Goal: Task Accomplishment & Management: Complete application form

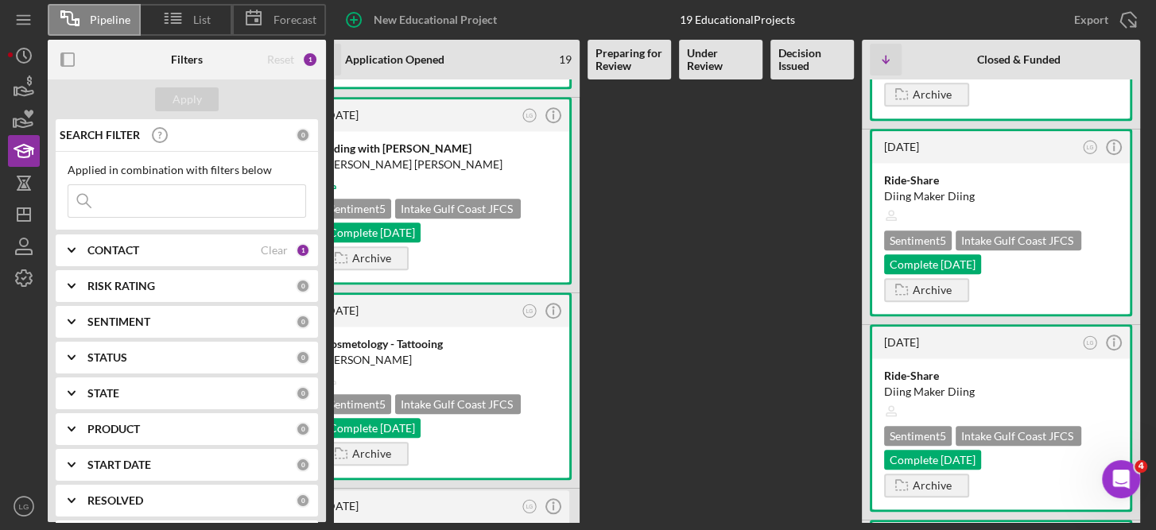
scroll to position [931, 0]
click at [721, 60] on b "Under Review" at bounding box center [721, 59] width 68 height 25
click at [22, 21] on icon "Icon/Menu" at bounding box center [24, 20] width 36 height 36
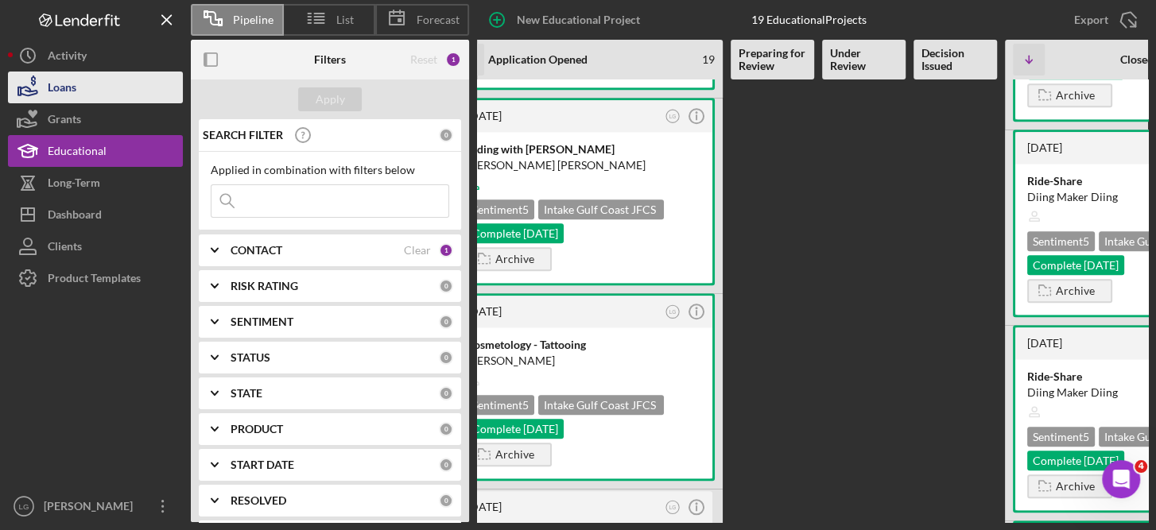
click at [62, 91] on div "Loans" at bounding box center [62, 90] width 29 height 36
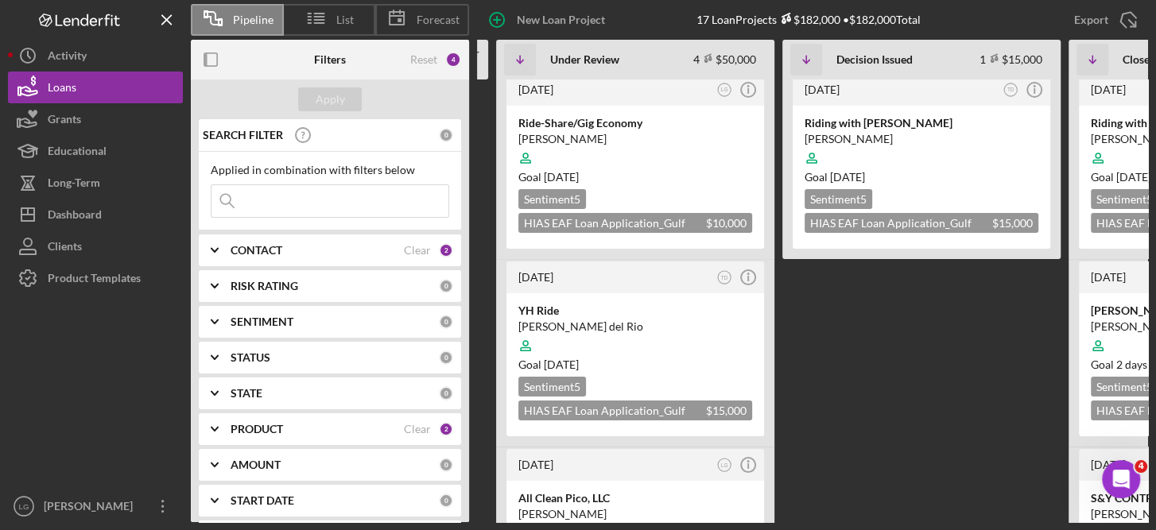
scroll to position [0, 362]
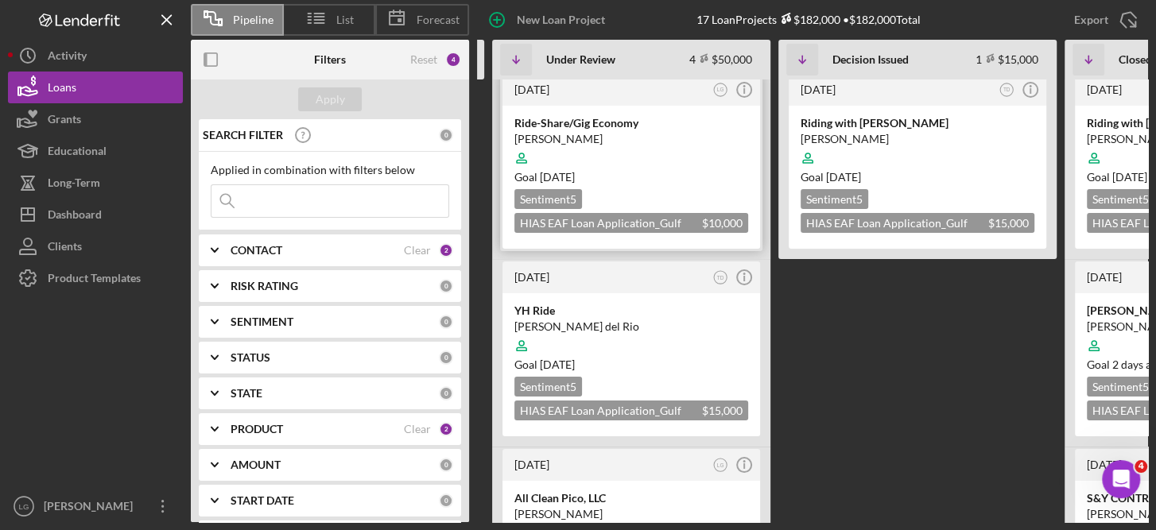
click at [646, 169] on div "Goal [DATE]" at bounding box center [631, 177] width 234 height 16
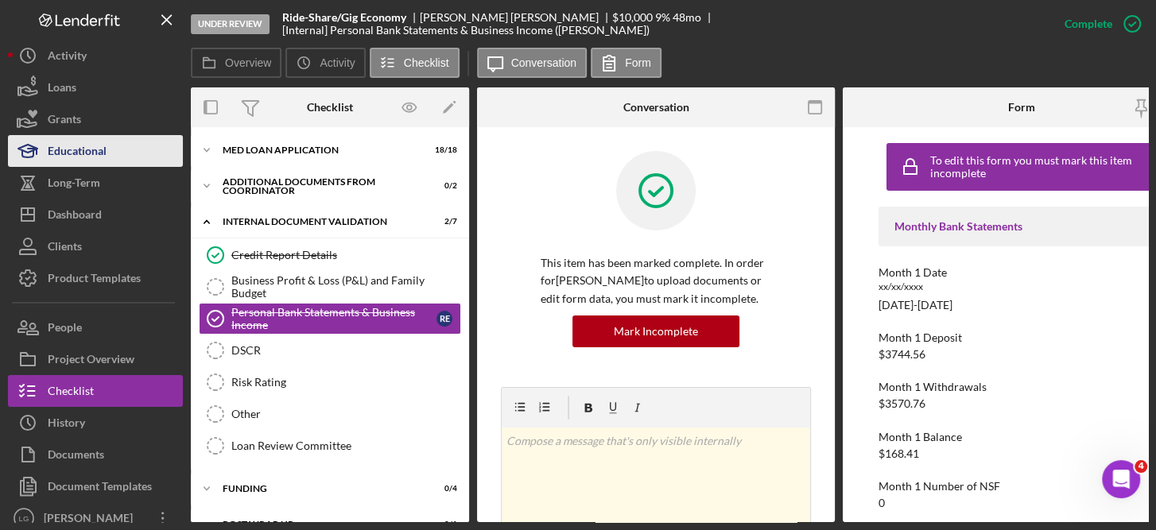
click at [89, 151] on div "Educational" at bounding box center [77, 153] width 59 height 36
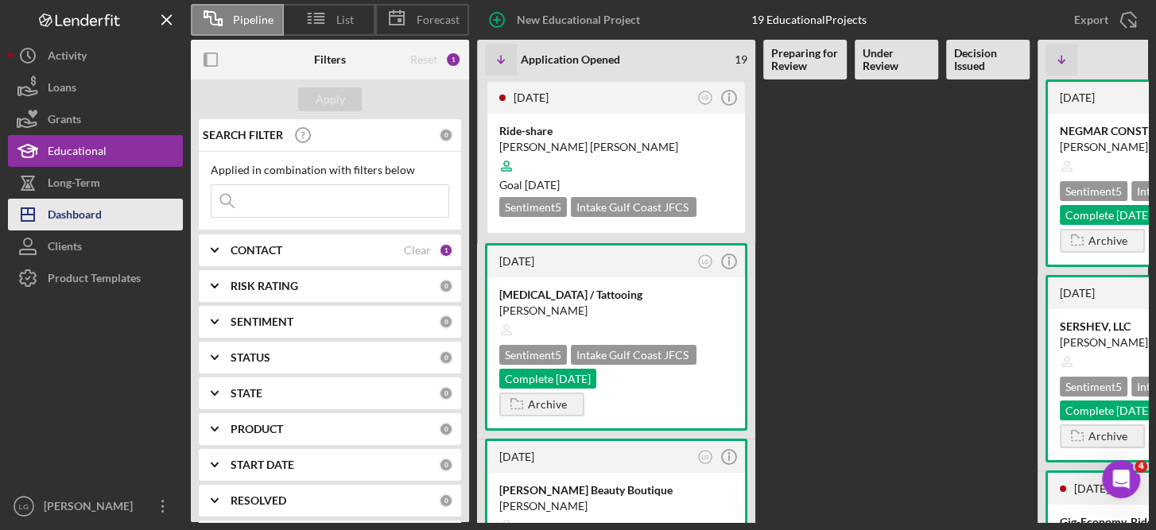
click at [99, 204] on div "Dashboard" at bounding box center [75, 217] width 54 height 36
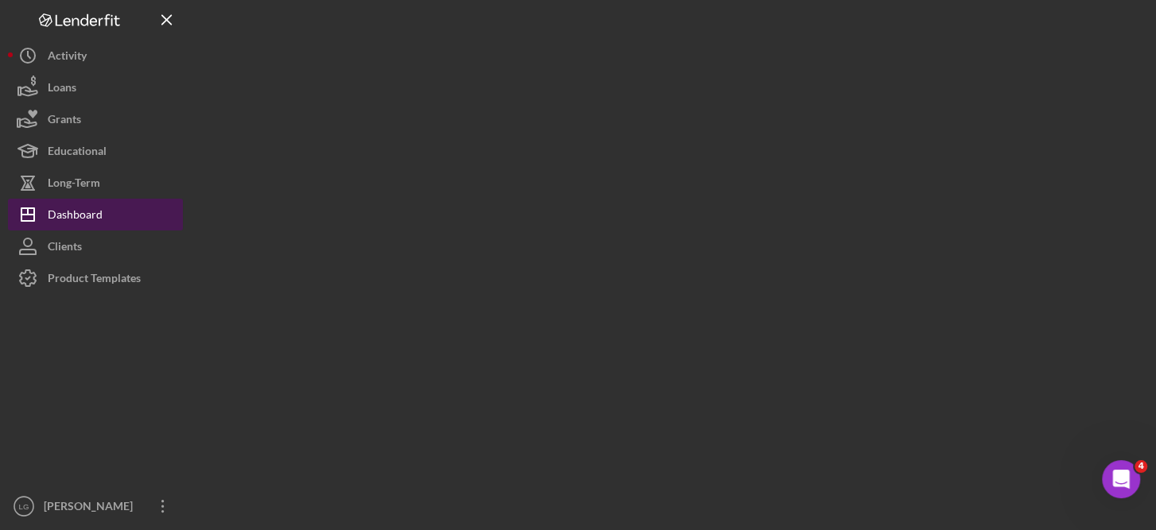
click at [99, 204] on div "Dashboard" at bounding box center [75, 217] width 55 height 36
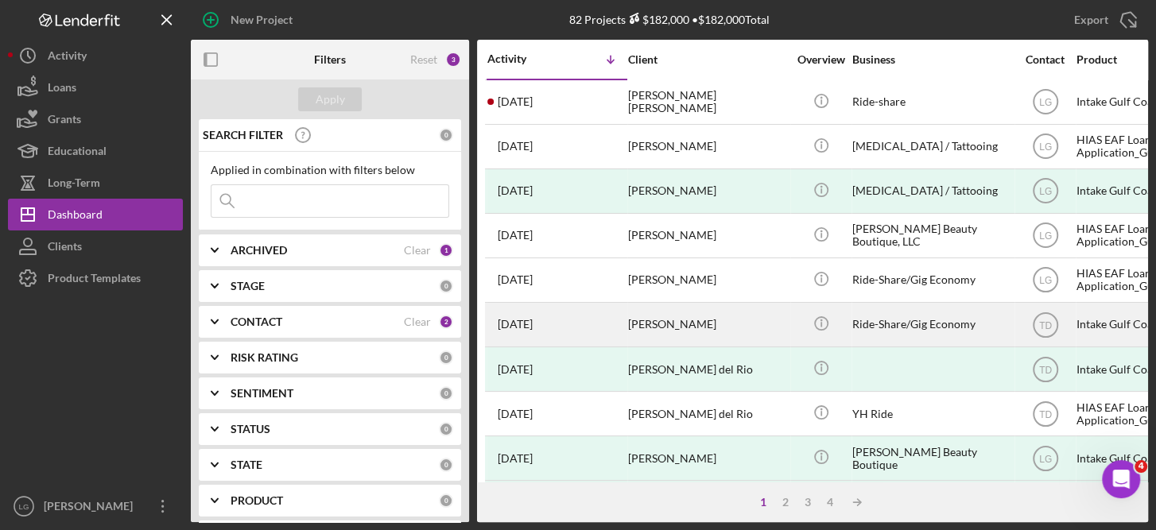
click at [1098, 321] on div "Intake Gulf Coast JFCS" at bounding box center [1155, 325] width 159 height 42
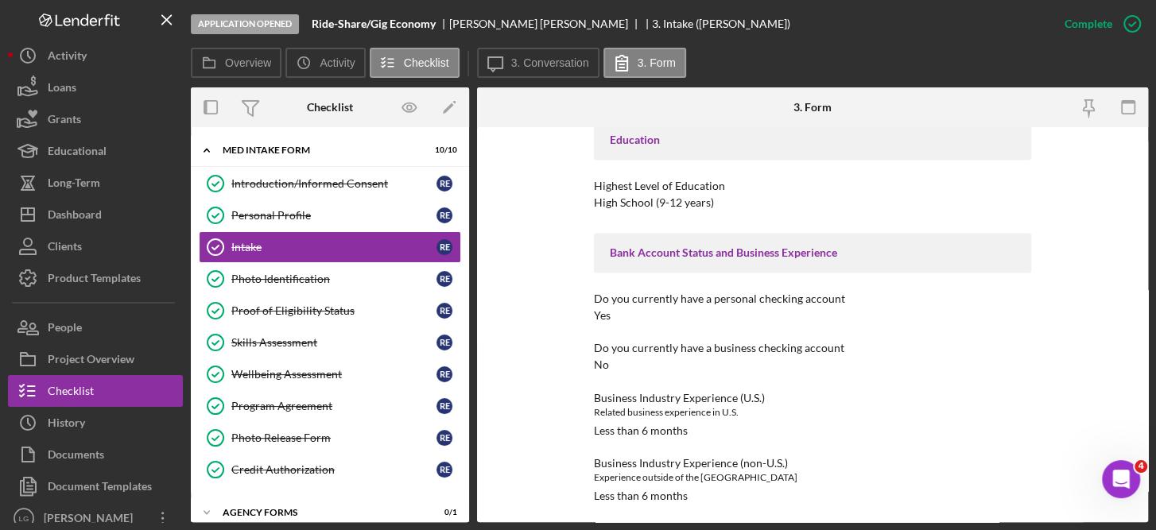
scroll to position [1605, 0]
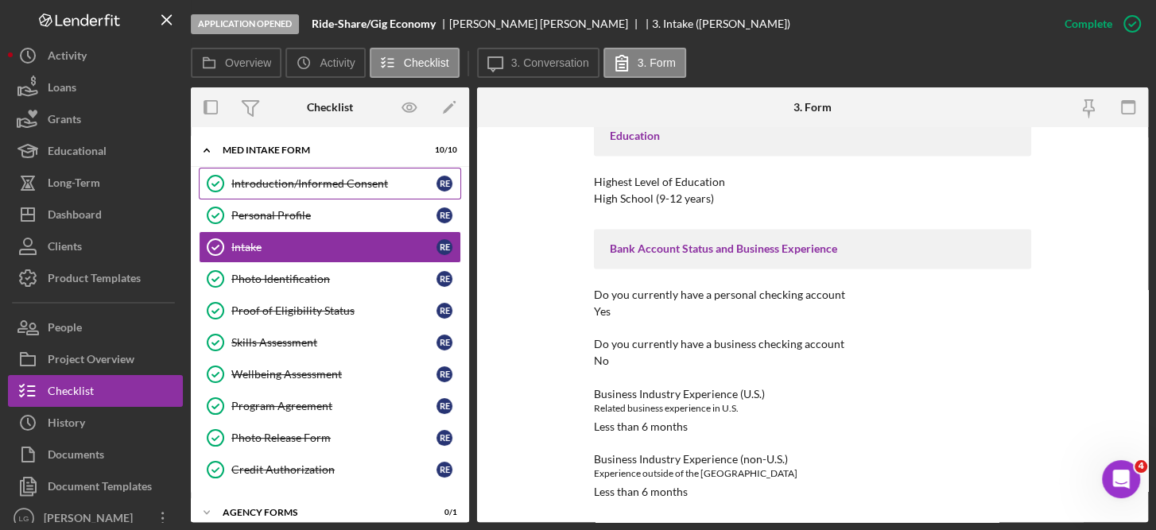
click at [305, 180] on div "Introduction/Informed Consent" at bounding box center [333, 183] width 205 height 13
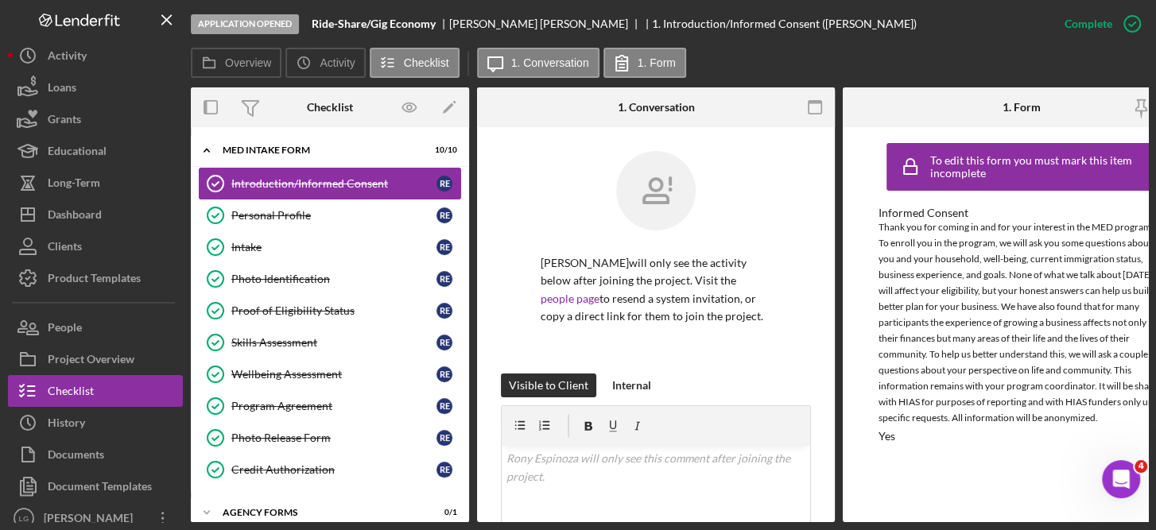
scroll to position [0, 52]
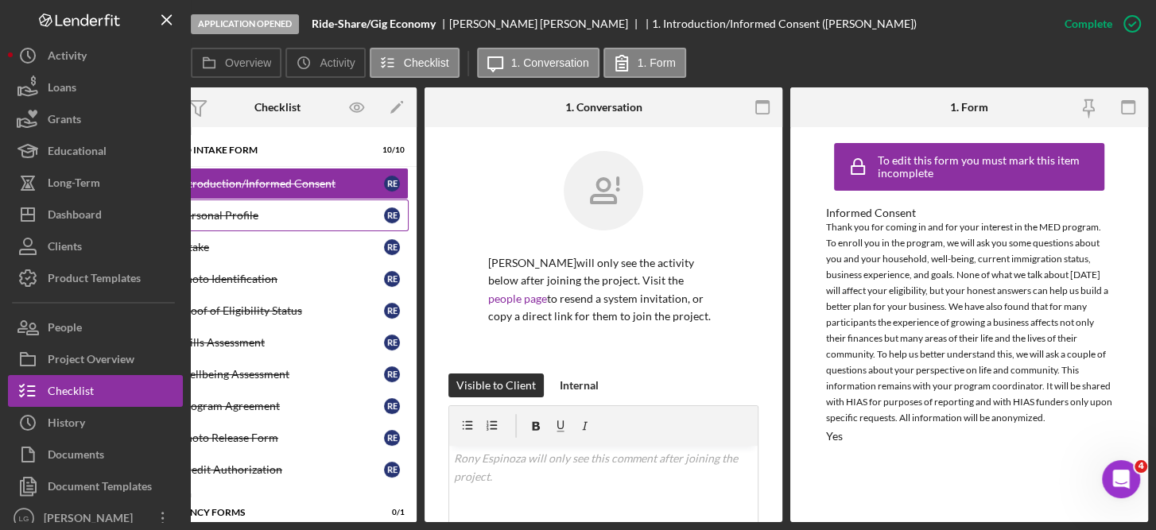
click at [232, 212] on div "Personal Profile" at bounding box center [281, 215] width 205 height 13
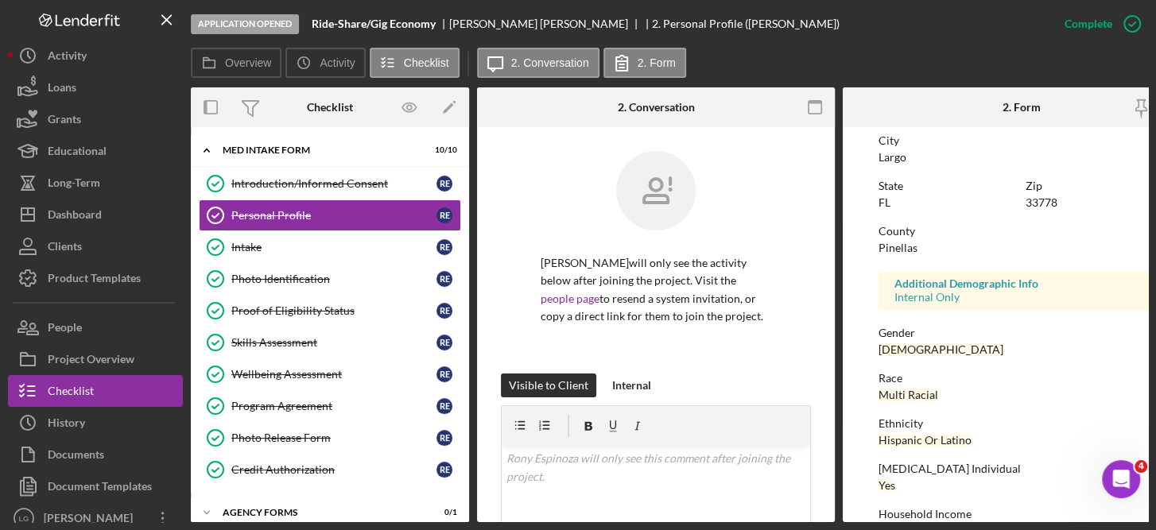
scroll to position [350, 0]
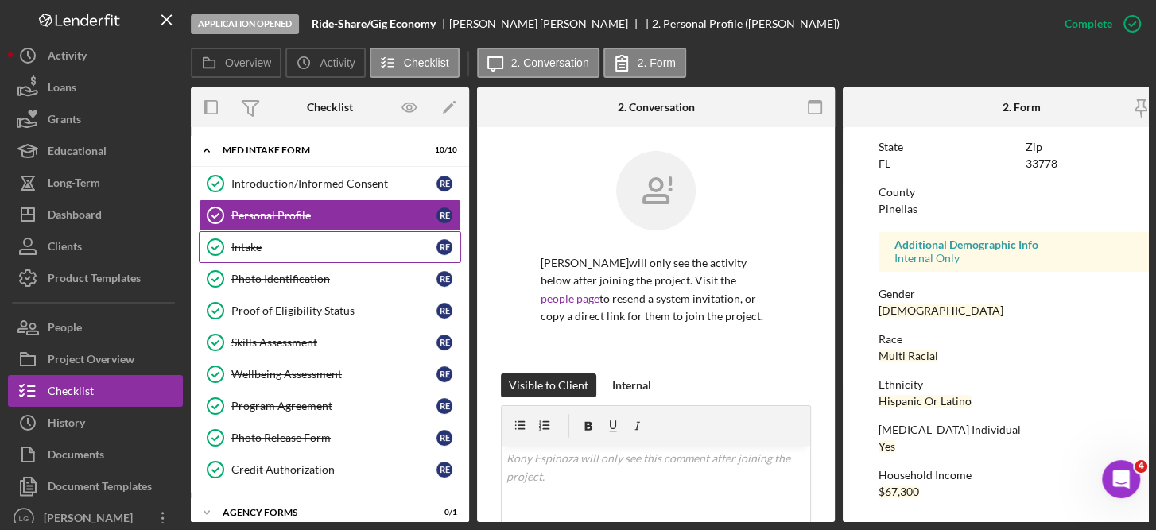
click at [258, 241] on div "Intake" at bounding box center [333, 247] width 205 height 13
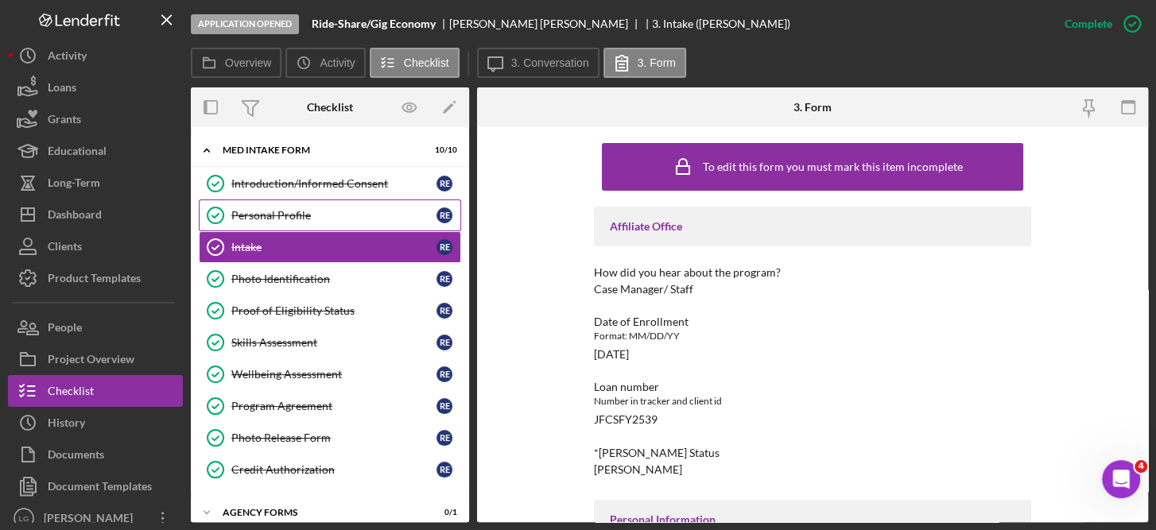
click at [281, 207] on link "Personal Profile Personal Profile R E" at bounding box center [330, 215] width 262 height 32
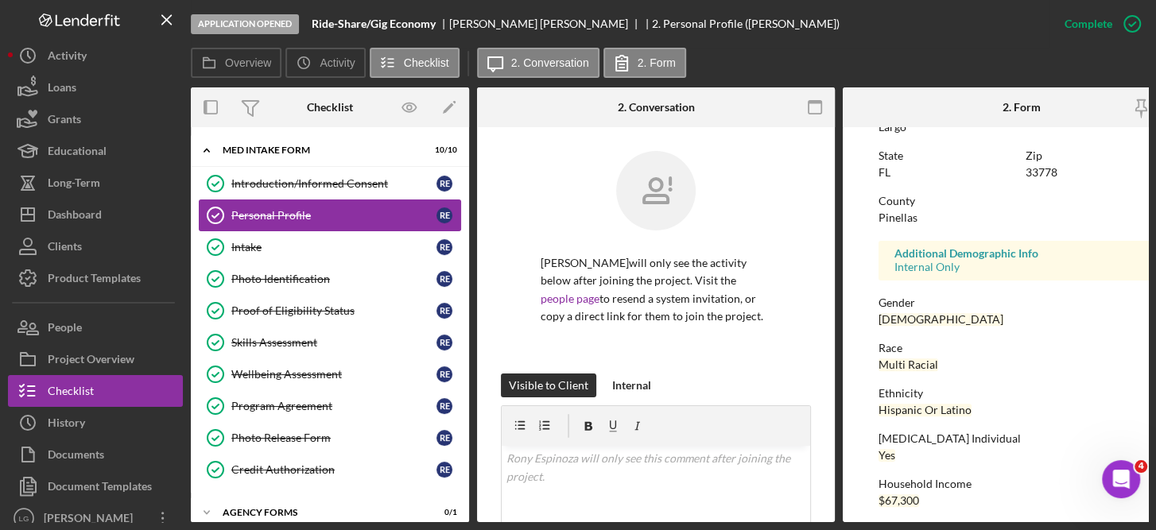
scroll to position [350, 0]
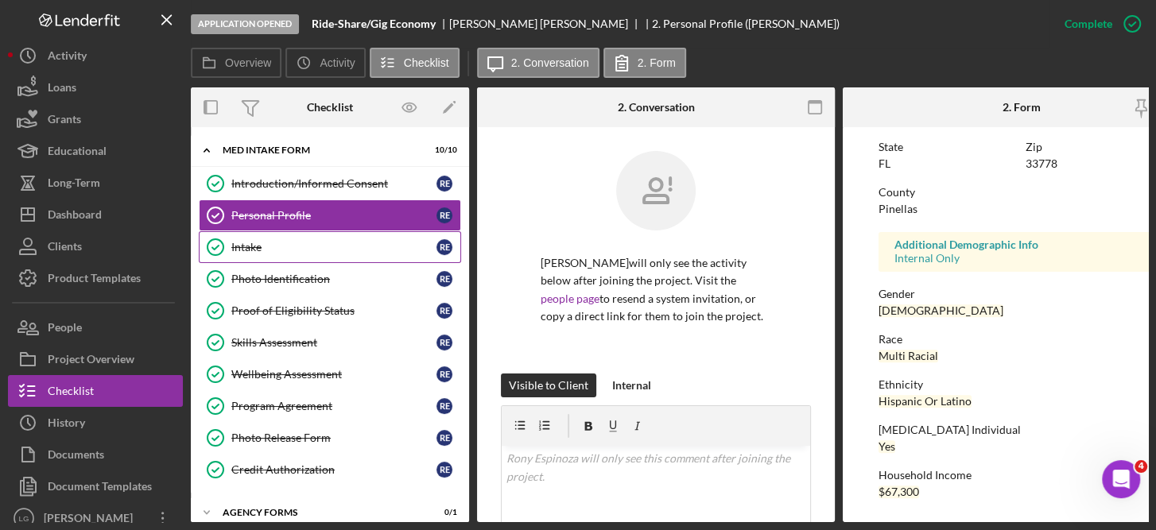
click at [250, 248] on div "Intake" at bounding box center [333, 247] width 205 height 13
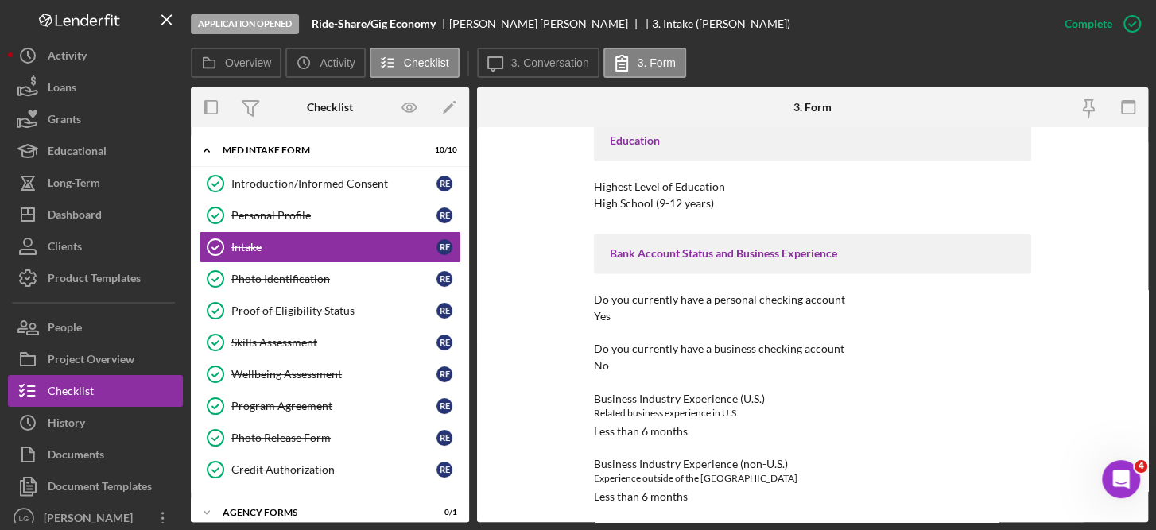
scroll to position [1605, 0]
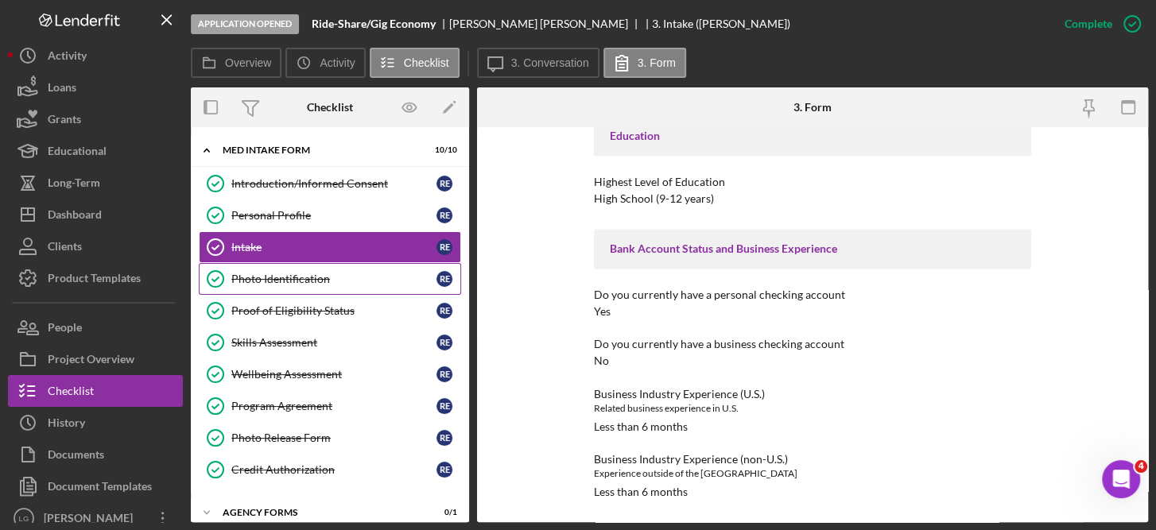
click at [269, 269] on link "Photo Identification Photo Identification R E" at bounding box center [330, 279] width 262 height 32
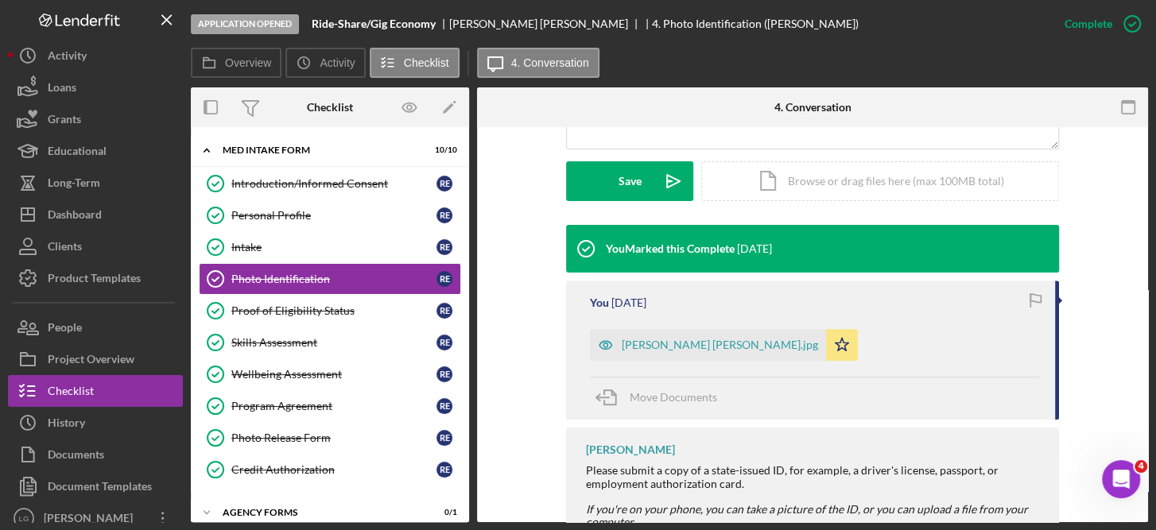
scroll to position [438, 0]
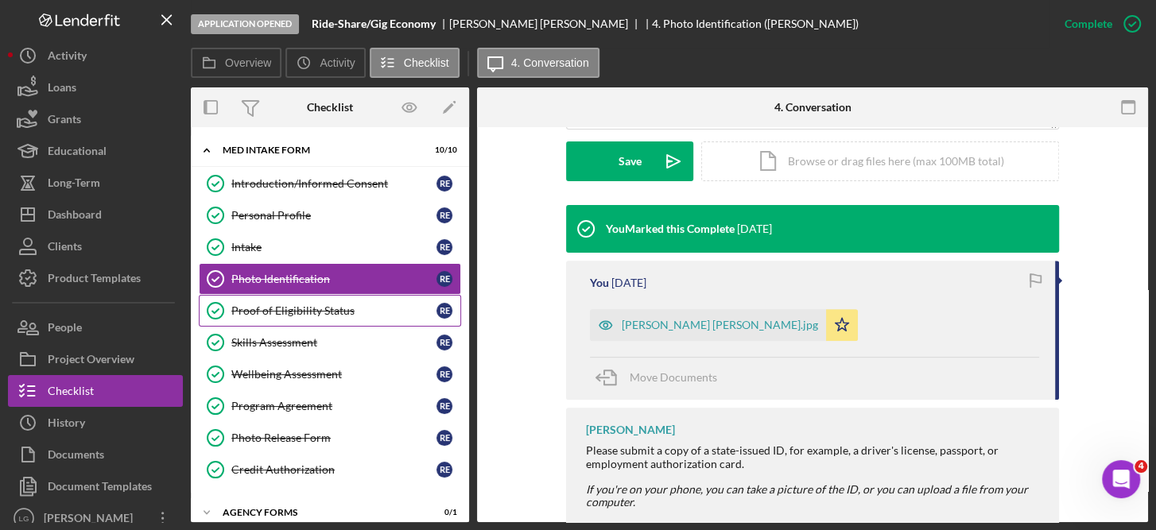
click at [305, 308] on div "Proof of Eligibility Status" at bounding box center [333, 310] width 205 height 13
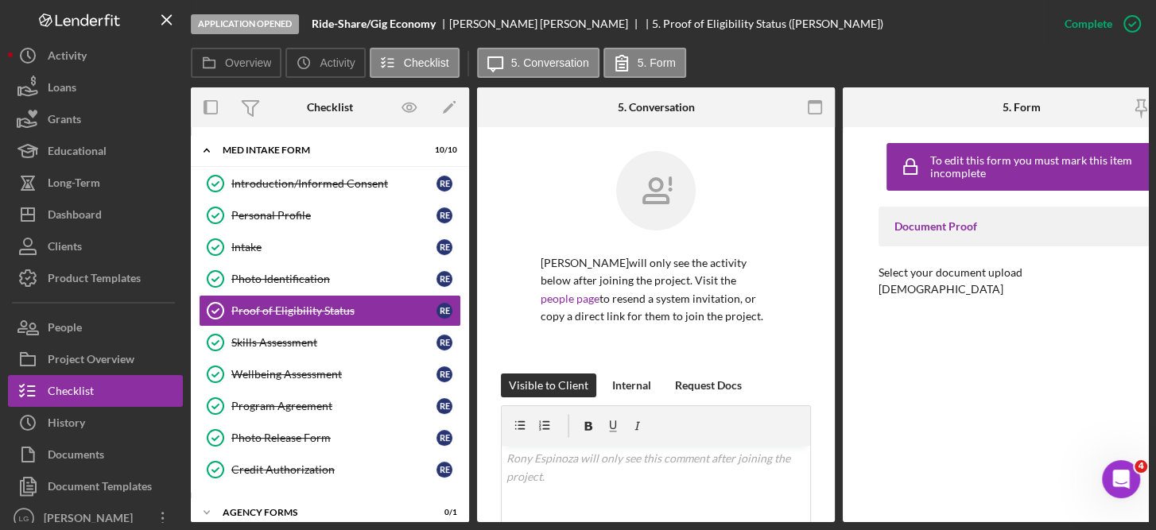
drag, startPoint x: 305, startPoint y: 308, endPoint x: 792, endPoint y: 318, distance: 487.3
click at [792, 318] on div "Overview Internal Workflow Stage Application Opened Icon/Dropdown Arrow Archive…" at bounding box center [669, 304] width 957 height 435
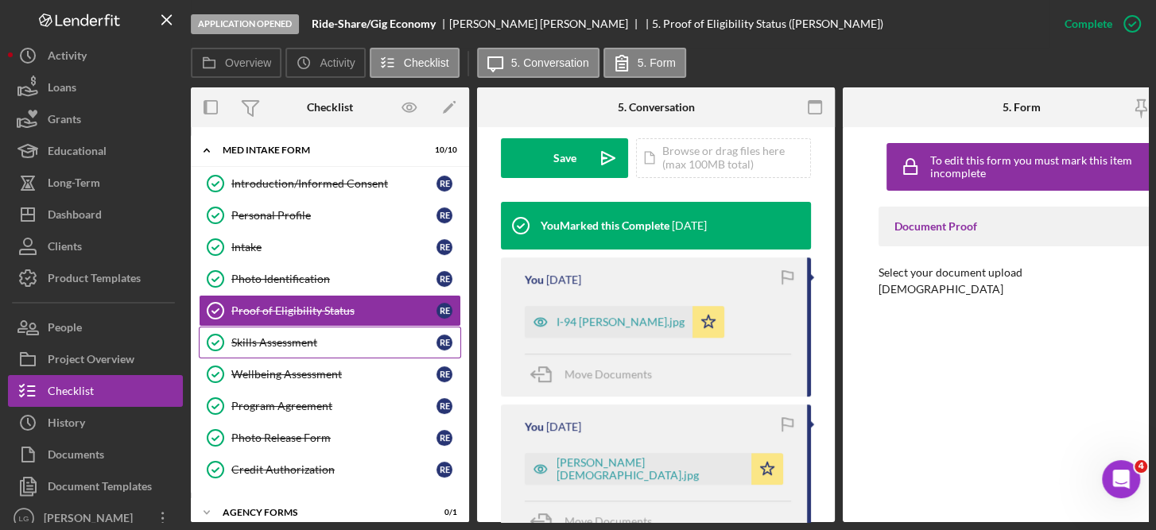
click at [273, 336] on div "Skills Assessment" at bounding box center [333, 342] width 205 height 13
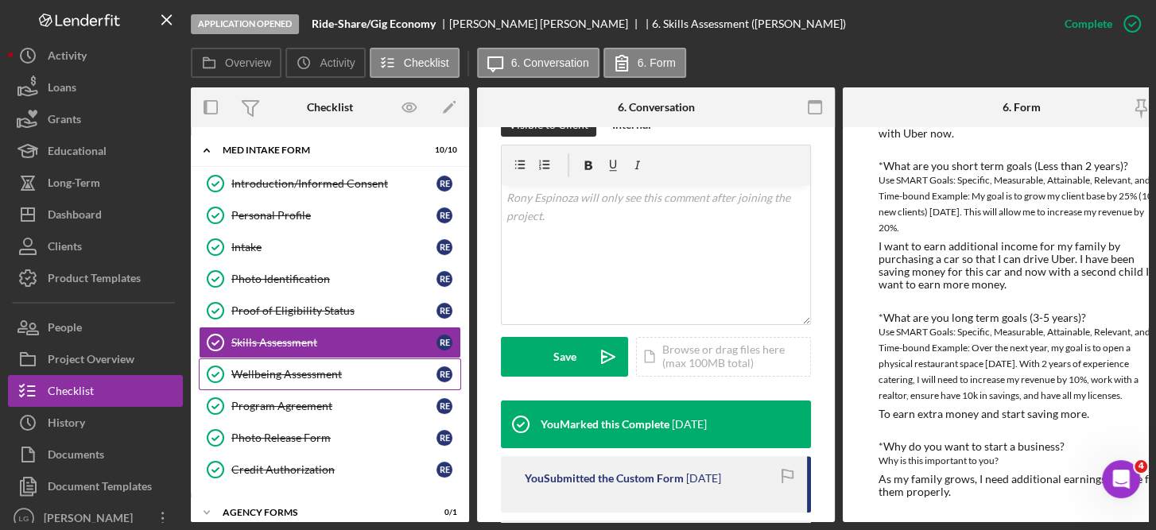
click at [279, 371] on div "Wellbeing Assessment" at bounding box center [333, 374] width 205 height 13
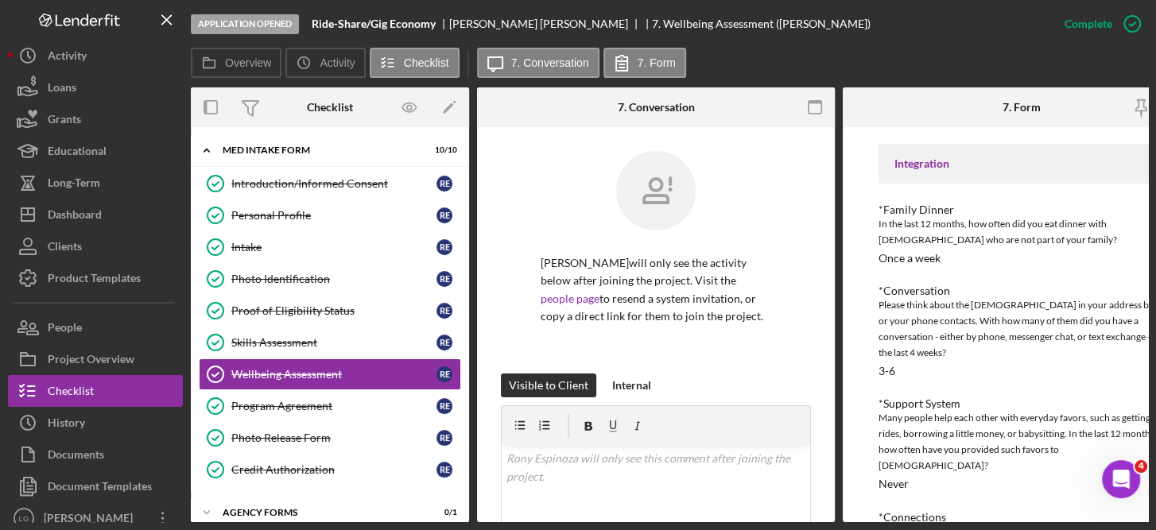
scroll to position [568, 0]
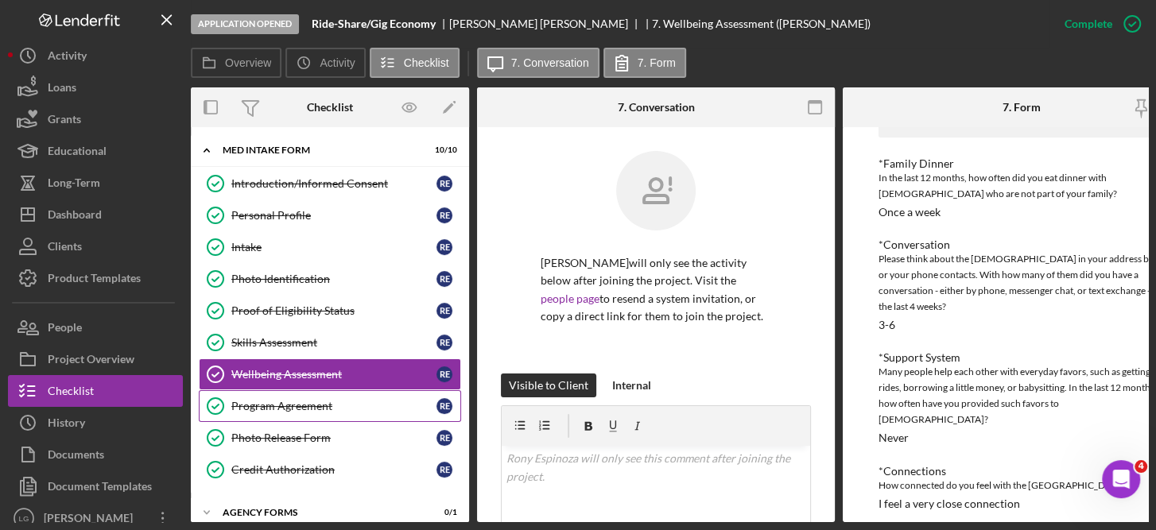
click at [290, 400] on div "Program Agreement" at bounding box center [333, 406] width 205 height 13
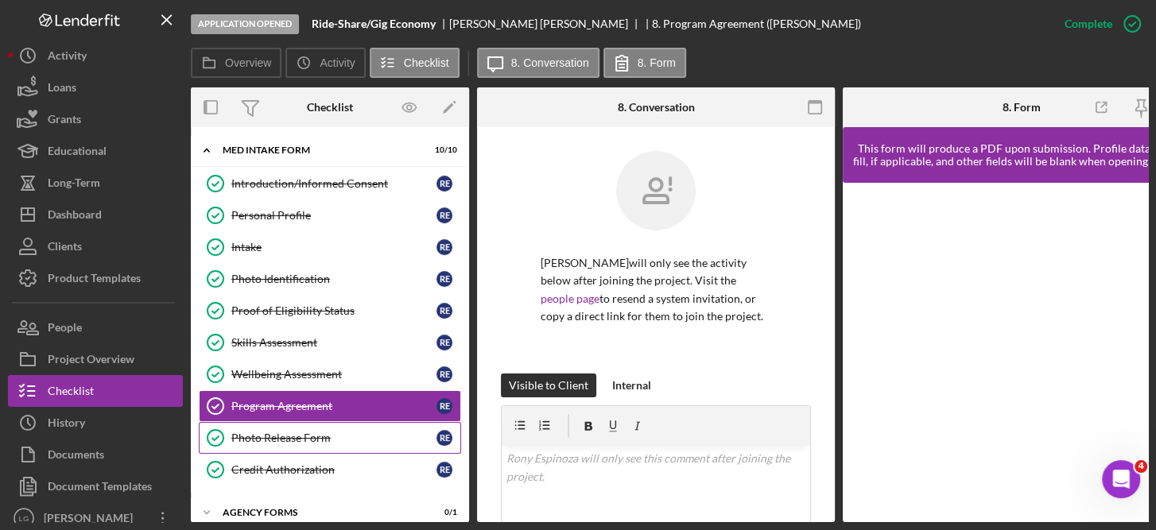
click at [313, 435] on div "Photo Release Form" at bounding box center [333, 438] width 205 height 13
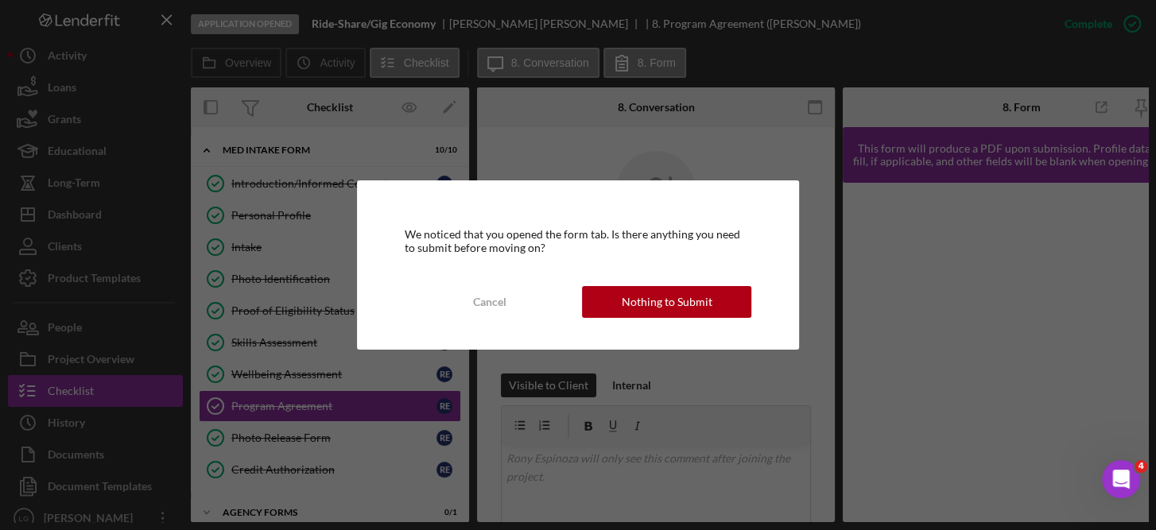
click at [300, 439] on div "We noticed that you opened the form tab. Is there anything you need to submit b…" at bounding box center [578, 265] width 1156 height 530
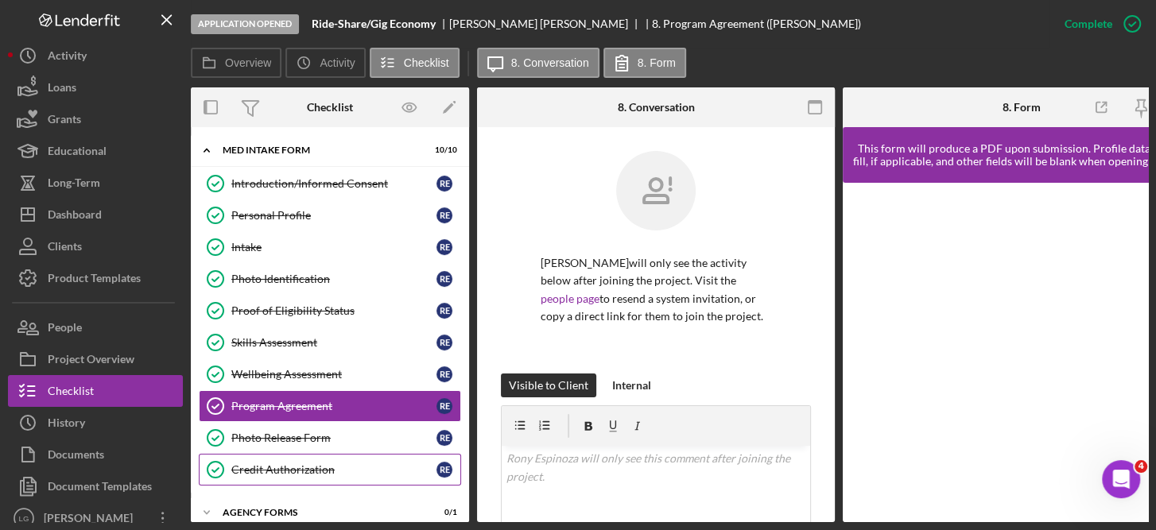
click at [289, 463] on div "Credit Authorization" at bounding box center [333, 469] width 205 height 13
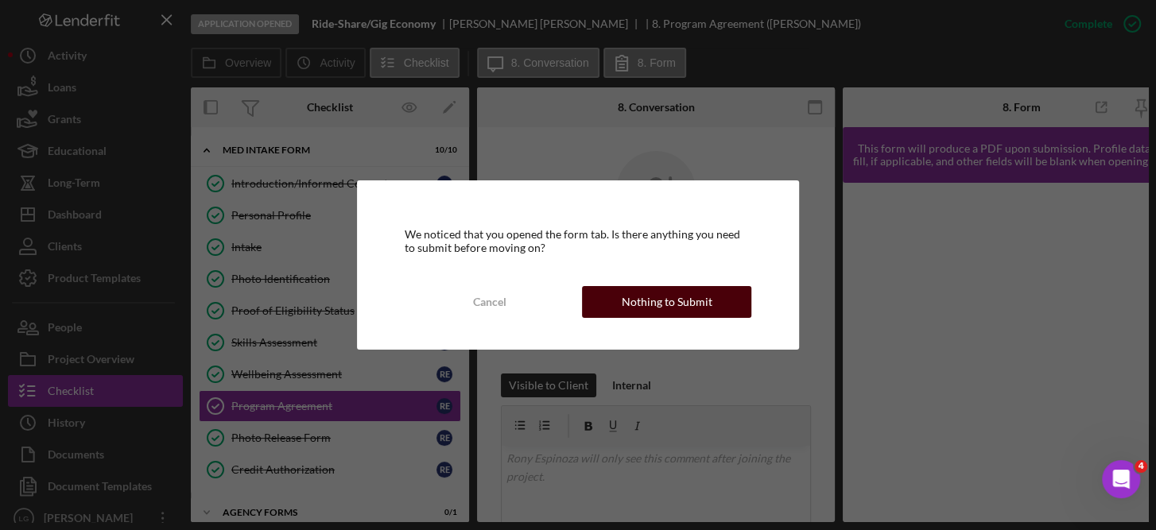
click at [703, 306] on div "Nothing to Submit" at bounding box center [666, 302] width 91 height 32
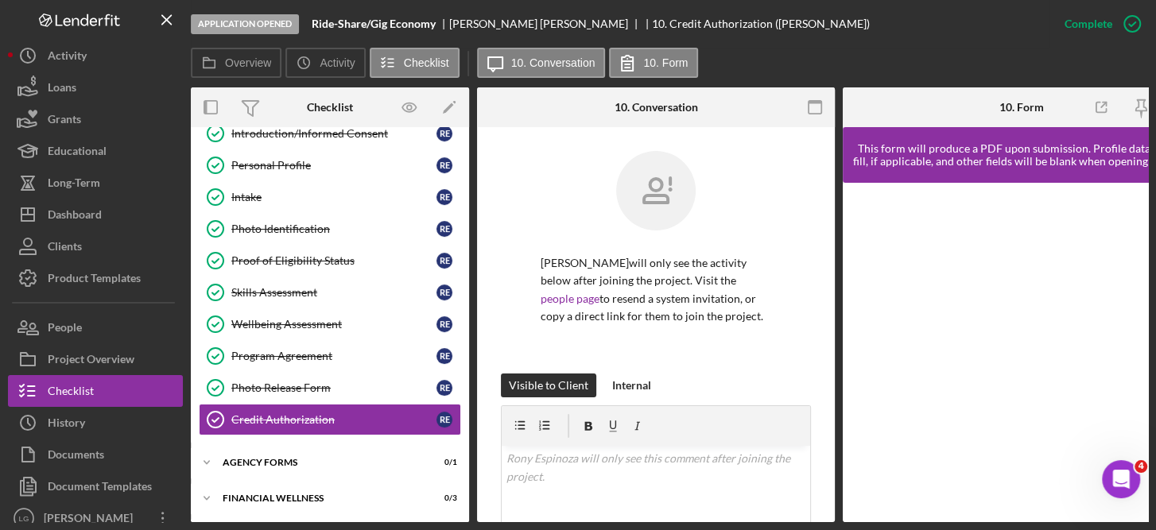
scroll to position [87, 0]
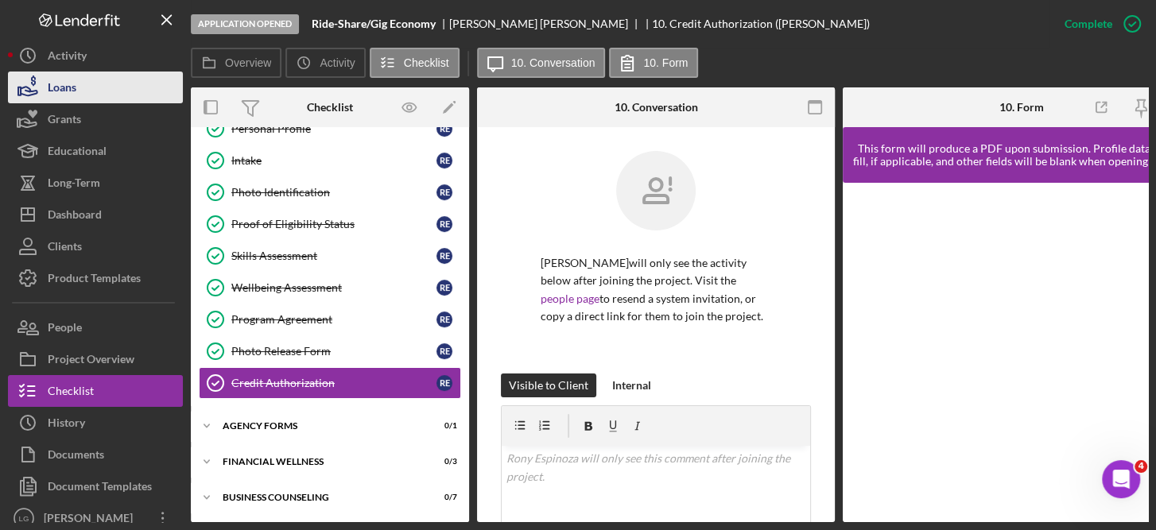
click at [67, 86] on div "Loans" at bounding box center [62, 90] width 29 height 36
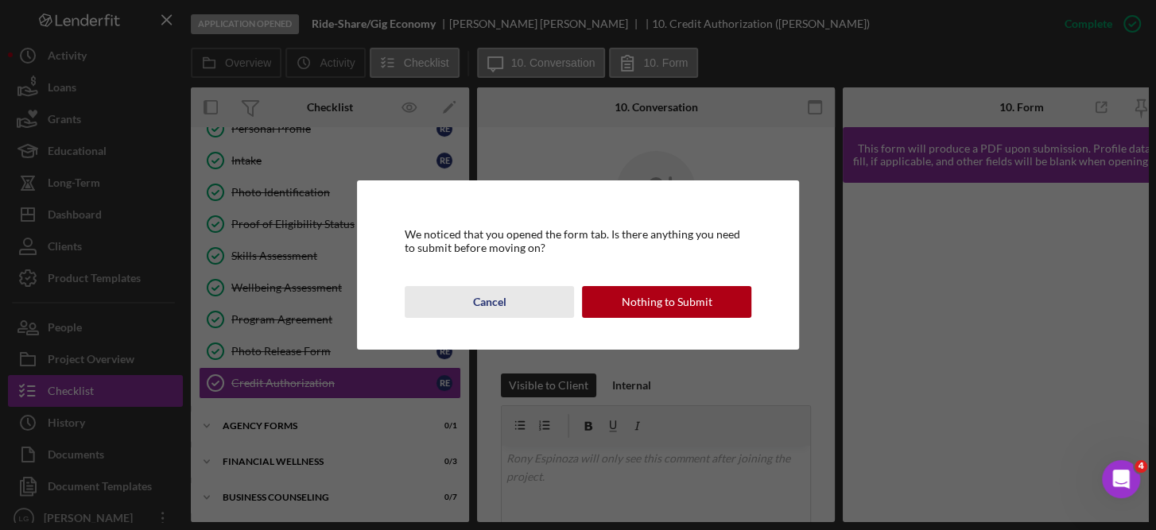
click at [496, 307] on div "Cancel" at bounding box center [488, 302] width 33 height 32
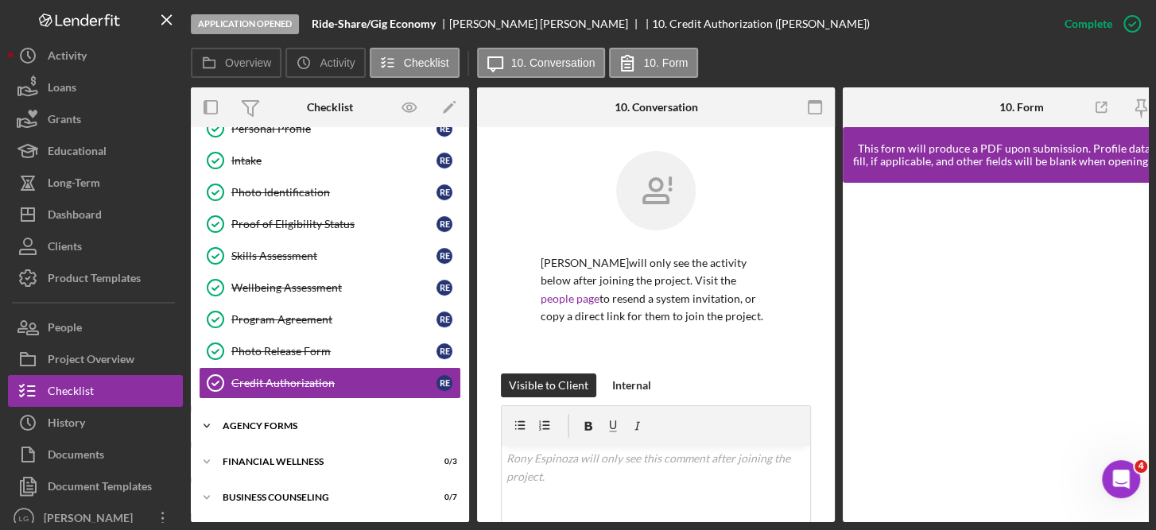
click at [267, 421] on div "Agency Forms" at bounding box center [336, 426] width 226 height 10
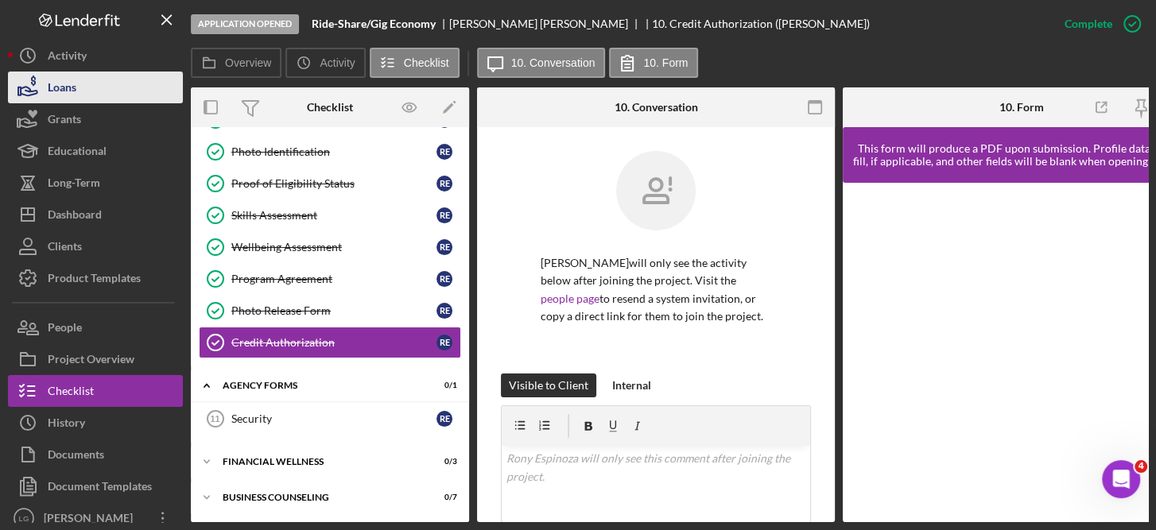
click at [58, 79] on div "Loans" at bounding box center [62, 90] width 29 height 36
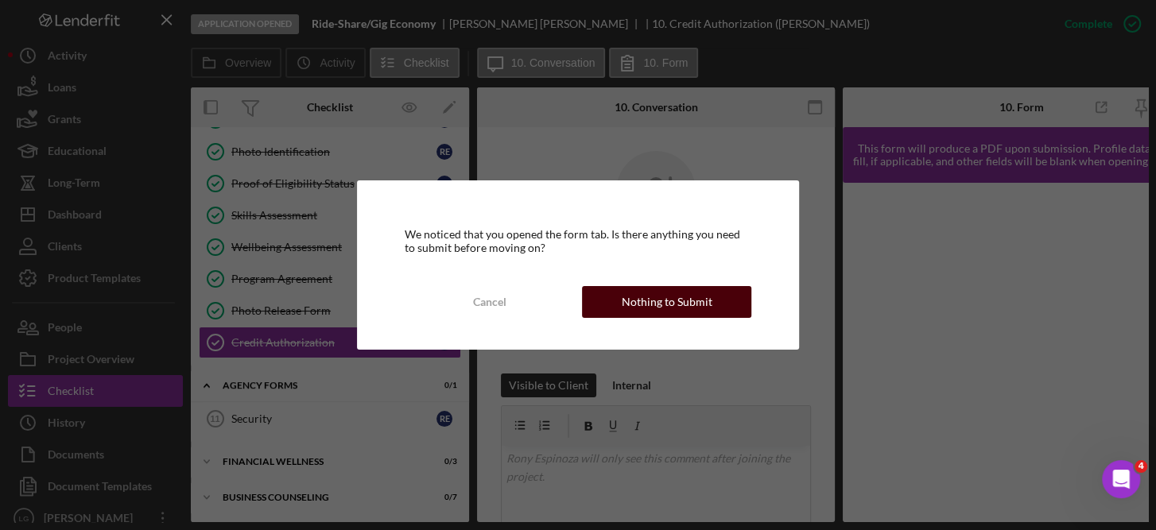
click at [687, 300] on div "Nothing to Submit" at bounding box center [666, 302] width 91 height 32
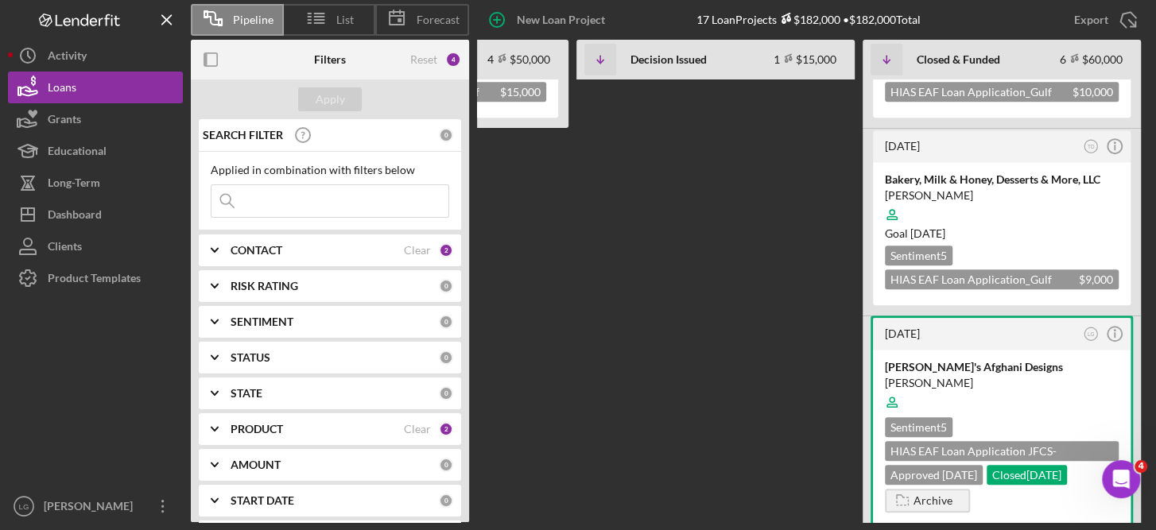
scroll to position [723, 0]
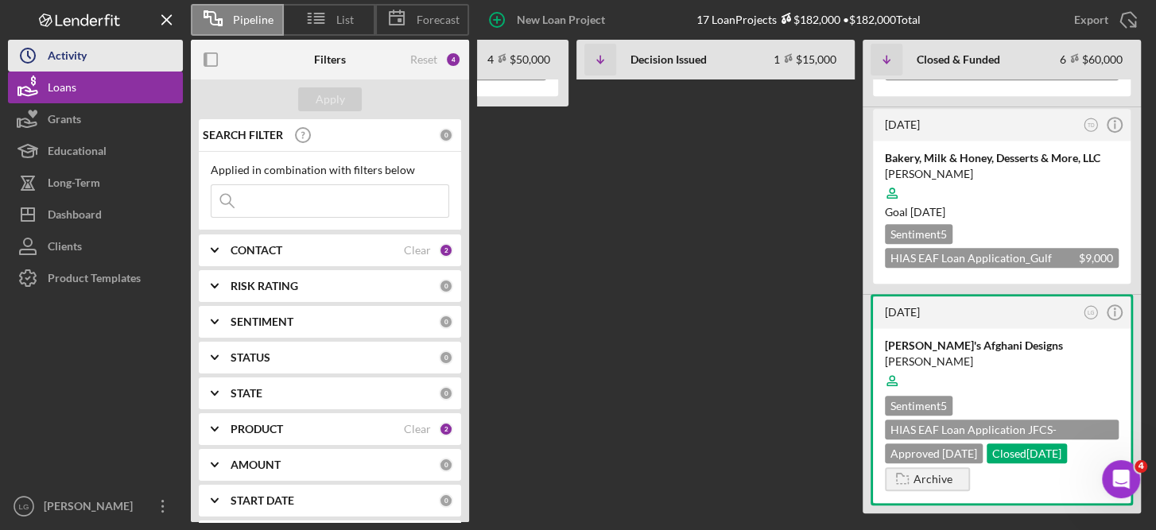
click at [74, 54] on div "Activity" at bounding box center [67, 58] width 39 height 36
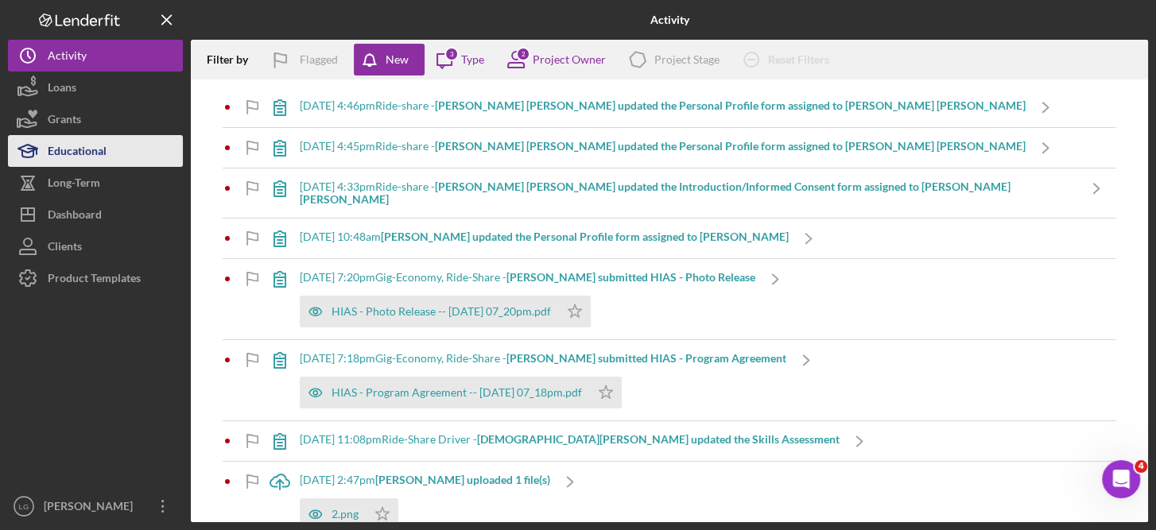
click at [83, 148] on div "Educational" at bounding box center [77, 153] width 59 height 36
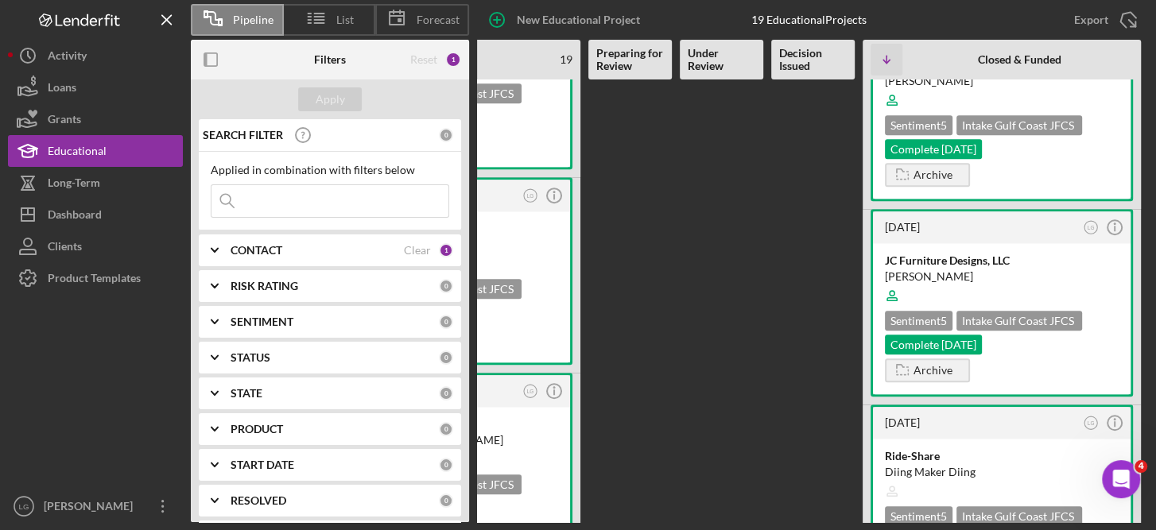
scroll to position [653, 0]
click at [269, 245] on b "CONTACT" at bounding box center [256, 250] width 52 height 13
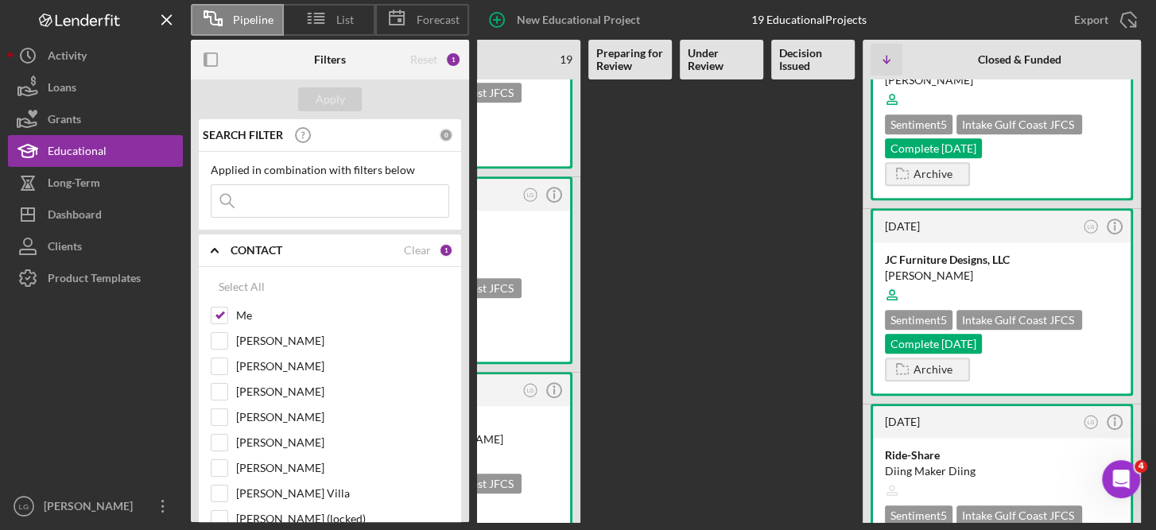
click at [463, 454] on div "SEARCH FILTER 0 Applied in combination with filters below Icon/Menu Close Icon/…" at bounding box center [330, 320] width 278 height 403
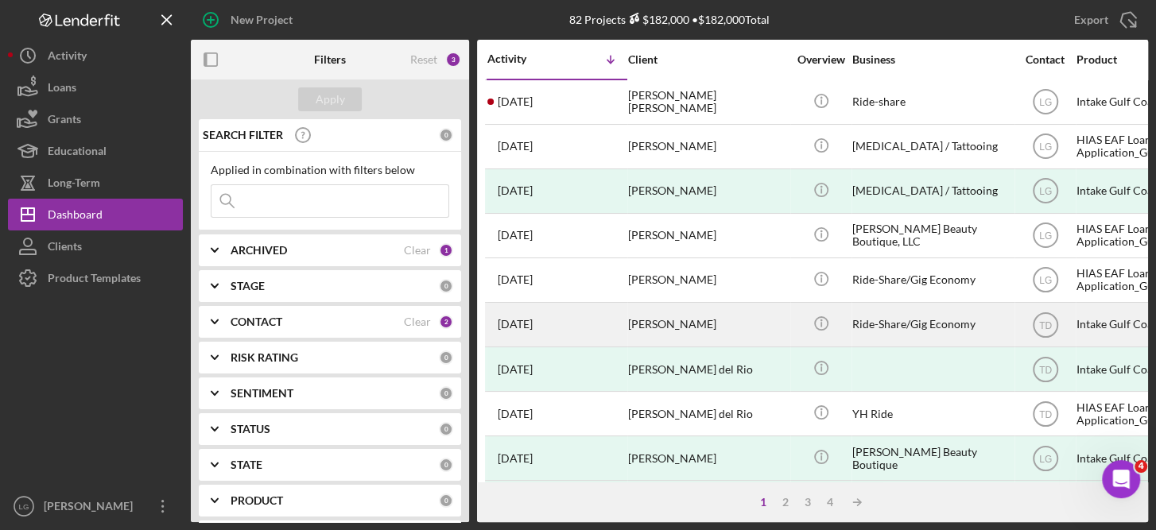
click at [1088, 321] on div "Intake Gulf Coast JFCS" at bounding box center [1155, 325] width 159 height 42
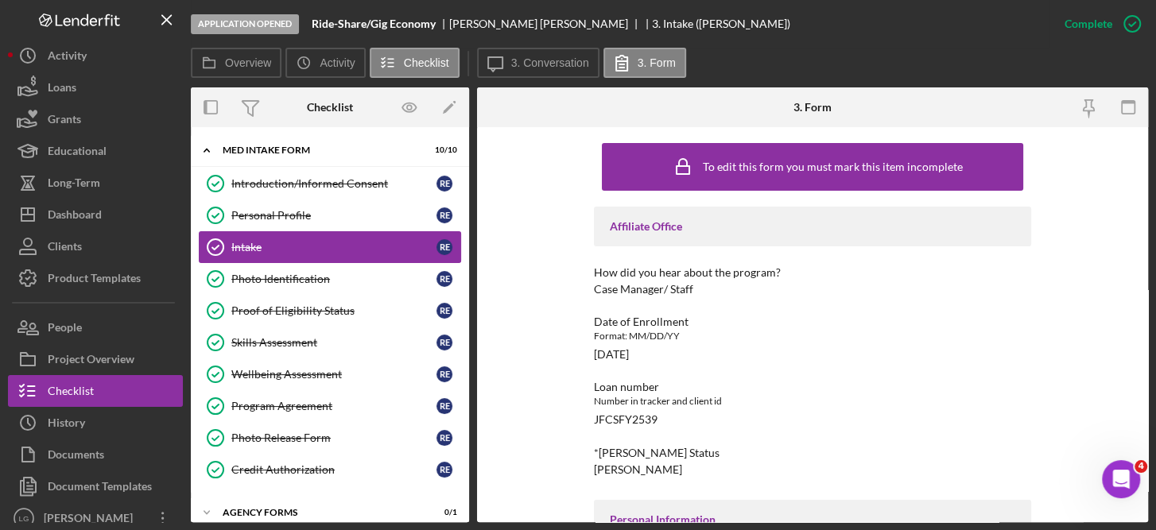
click at [250, 242] on div "Intake" at bounding box center [333, 247] width 205 height 13
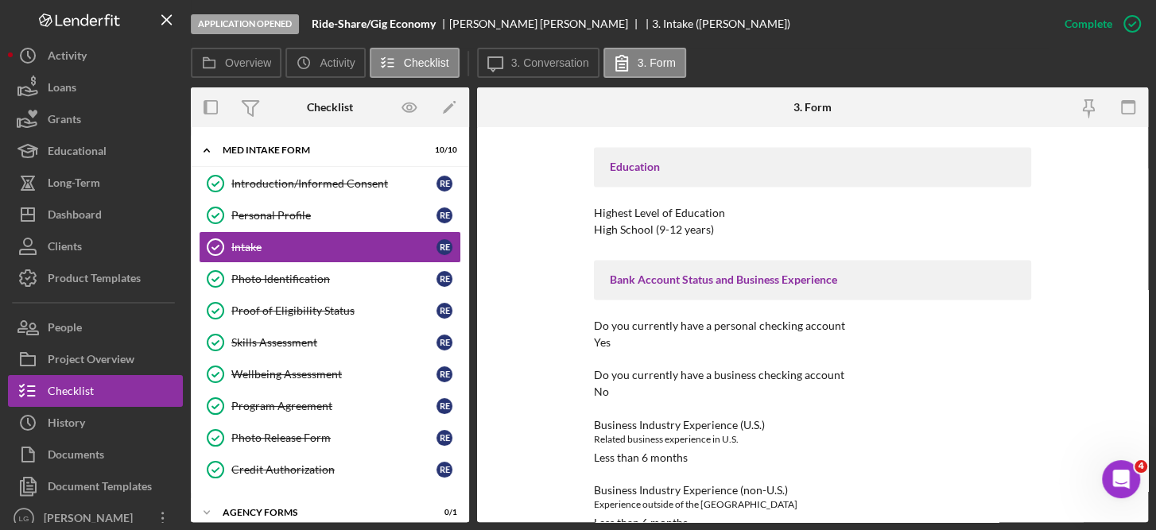
scroll to position [1605, 0]
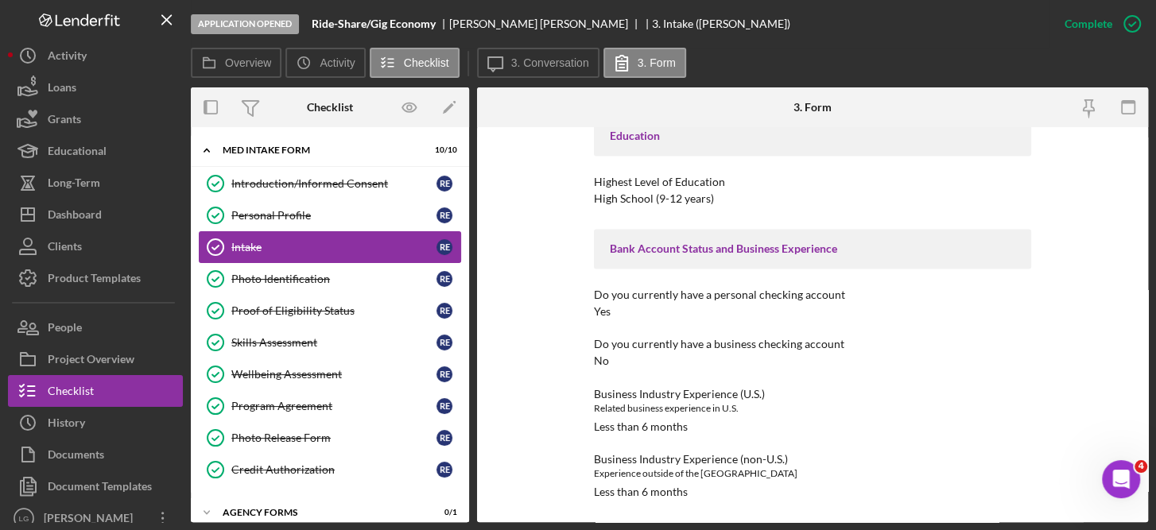
click at [354, 251] on div "Intake" at bounding box center [333, 247] width 205 height 13
click at [292, 276] on div "Photo Identification" at bounding box center [333, 279] width 205 height 13
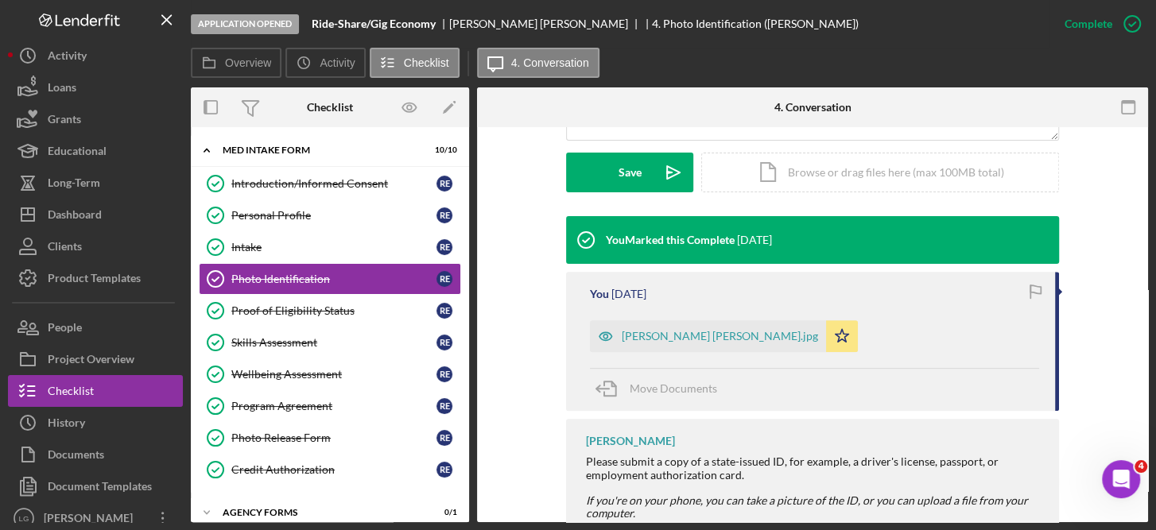
scroll to position [428, 0]
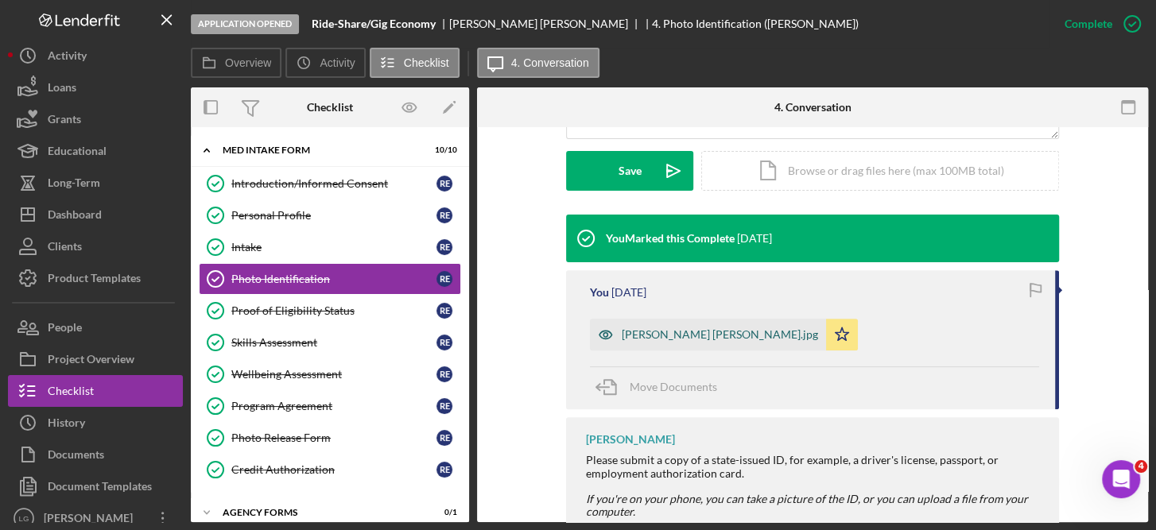
click at [707, 339] on div "[PERSON_NAME] [PERSON_NAME].jpg" at bounding box center [719, 334] width 196 height 13
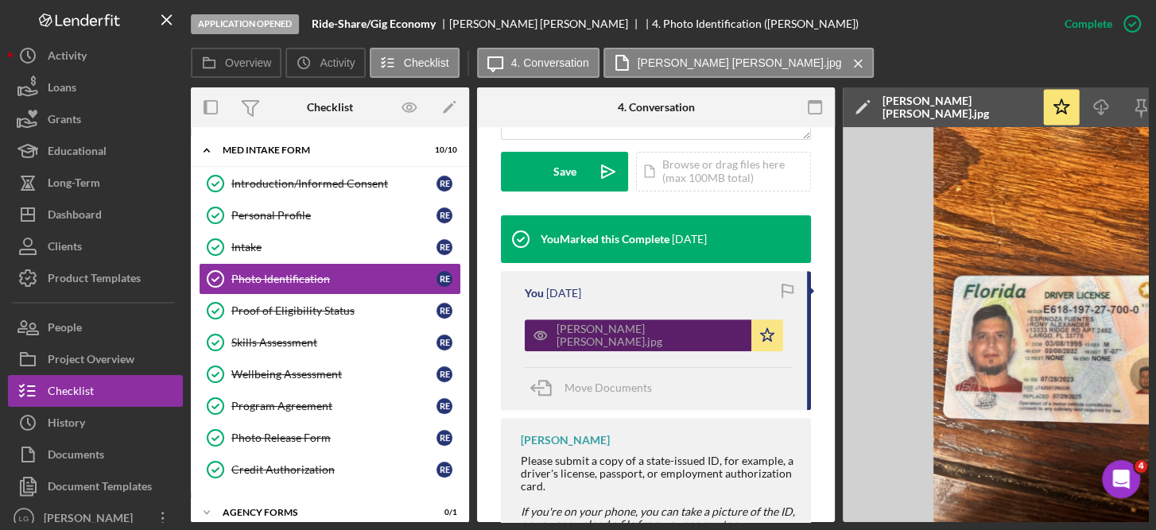
click at [707, 339] on div "[PERSON_NAME] [PERSON_NAME].jpg" at bounding box center [649, 335] width 187 height 25
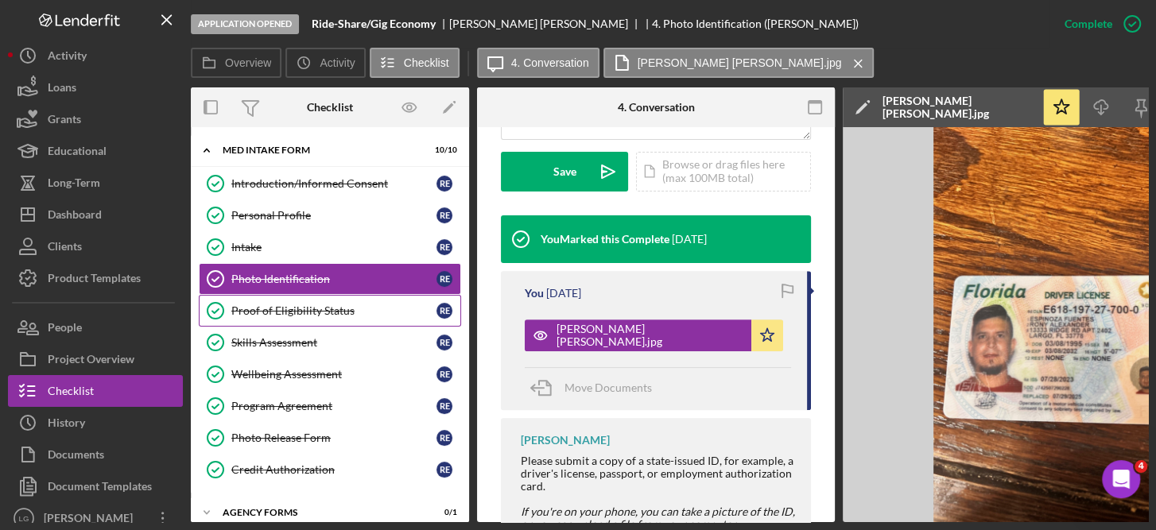
click at [324, 304] on div "Proof of Eligibility Status" at bounding box center [333, 310] width 205 height 13
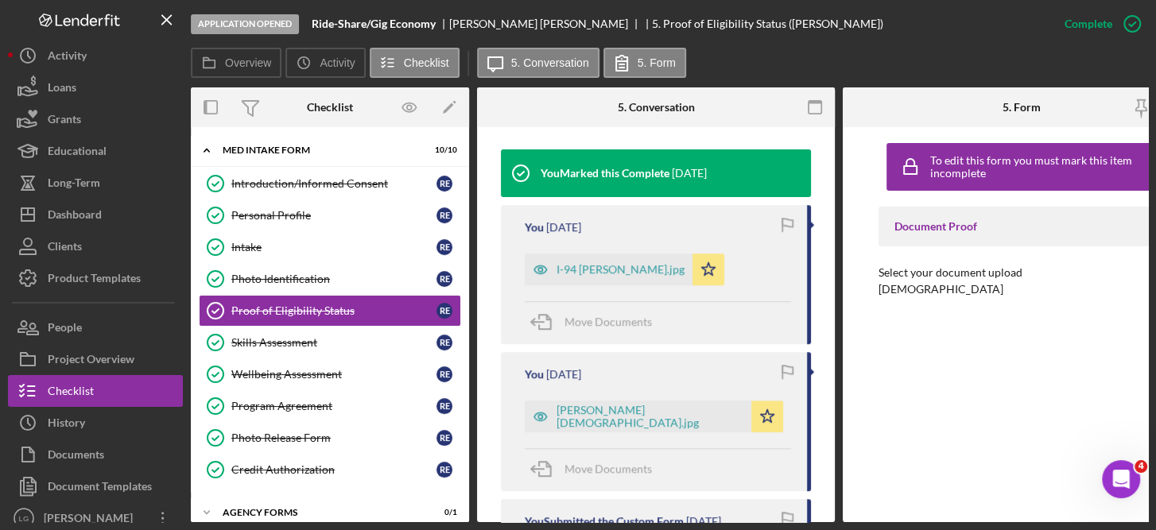
scroll to position [513, 0]
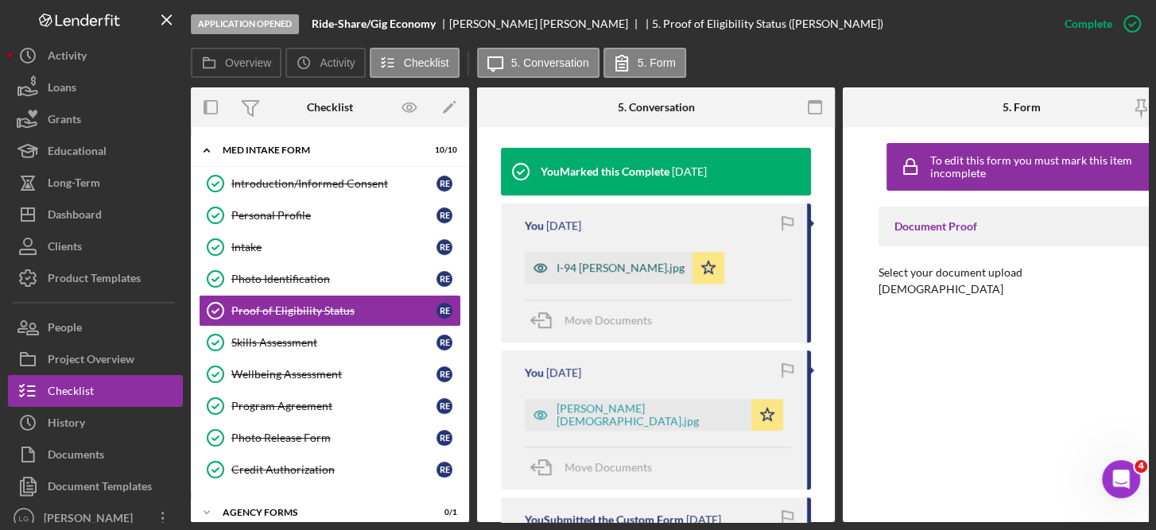
click at [581, 266] on div "I-94 [PERSON_NAME].jpg" at bounding box center [620, 267] width 128 height 13
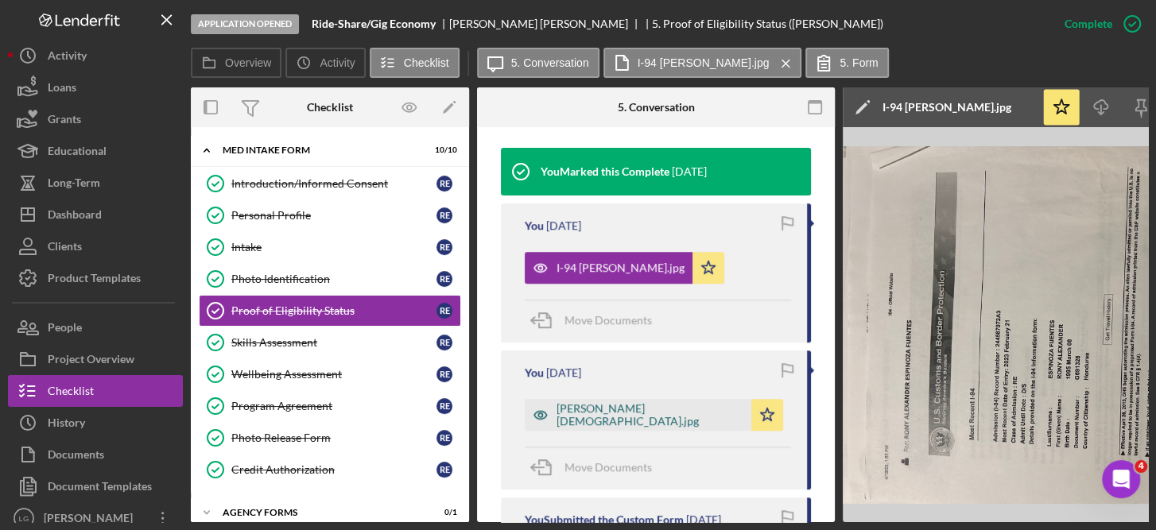
click at [585, 412] on div "[PERSON_NAME] [DEMOGRAPHIC_DATA].jpg" at bounding box center [649, 414] width 187 height 25
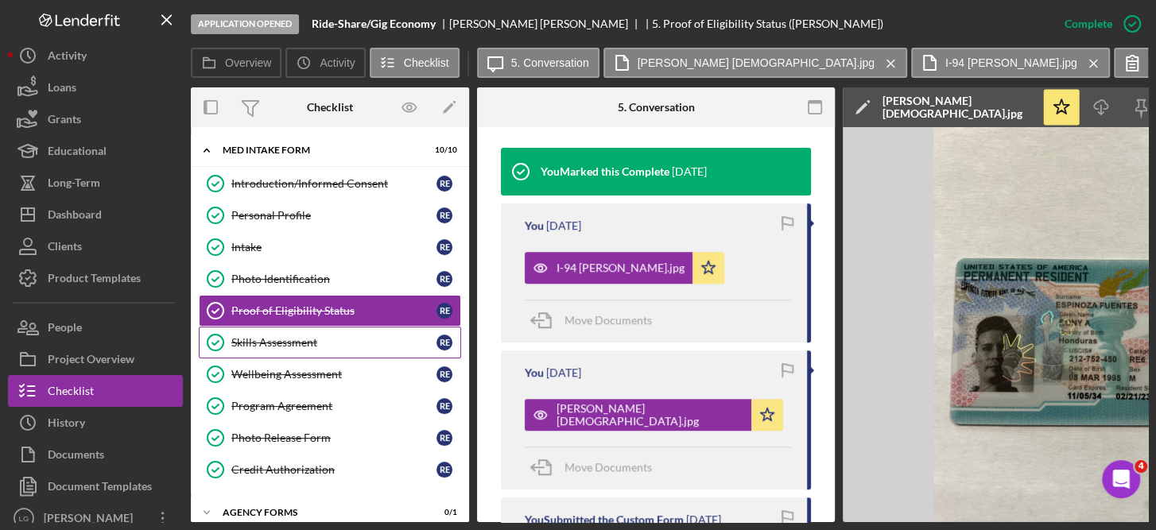
click at [297, 339] on div "Skills Assessment" at bounding box center [333, 342] width 205 height 13
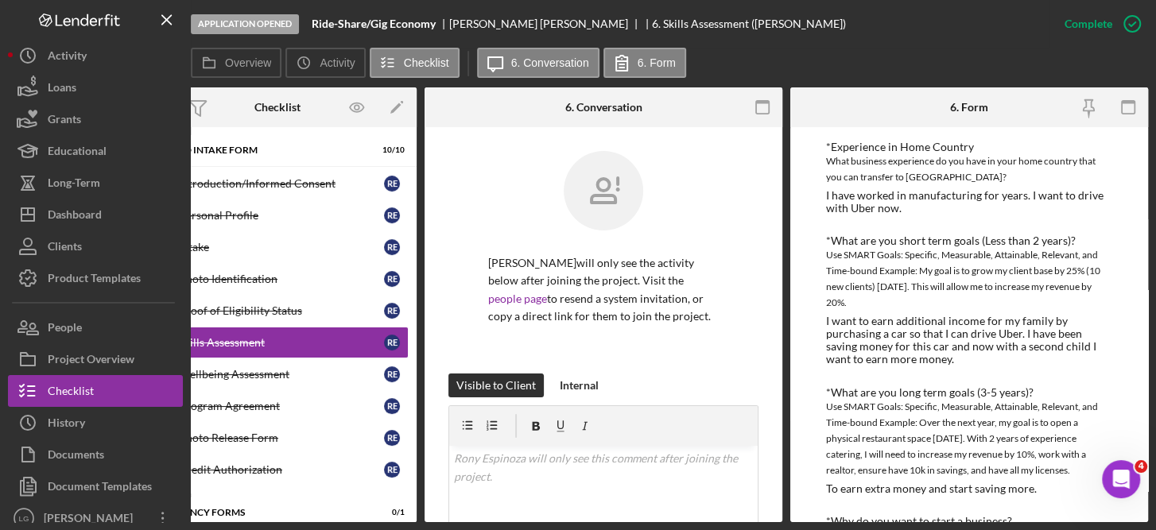
scroll to position [518, 0]
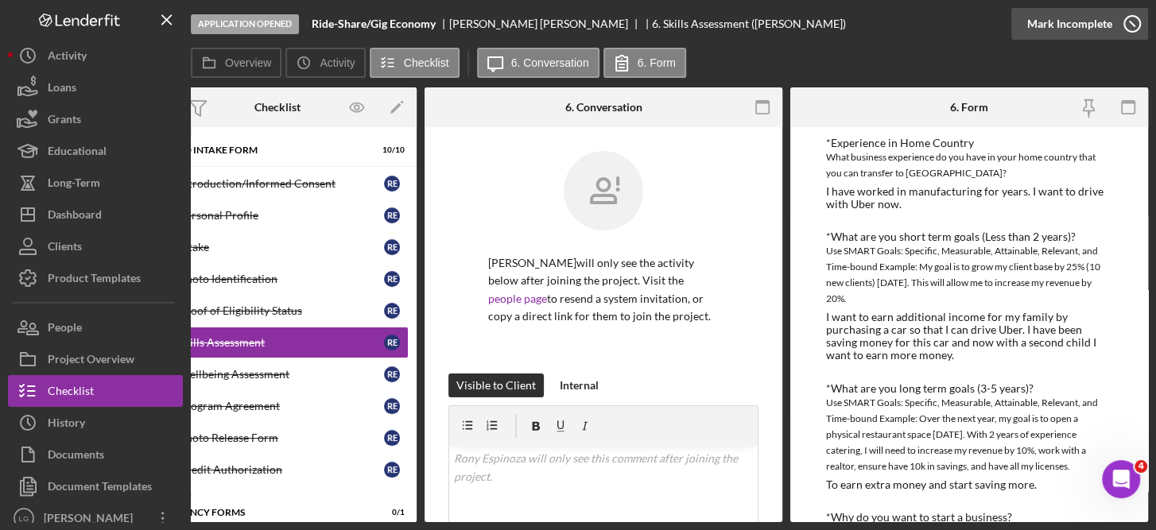
click at [1132, 24] on icon "button" at bounding box center [1132, 24] width 40 height 40
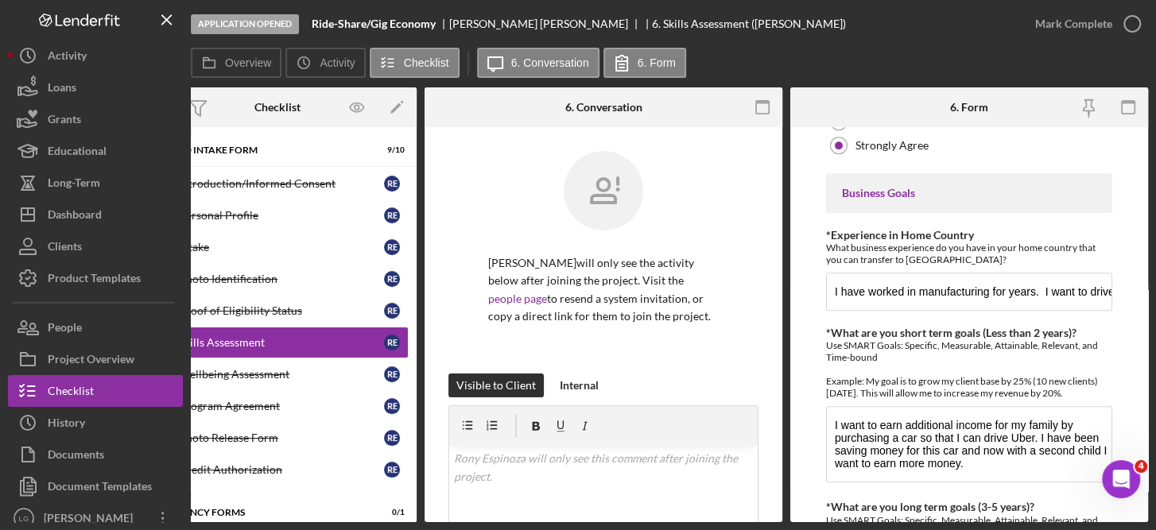
scroll to position [854, 0]
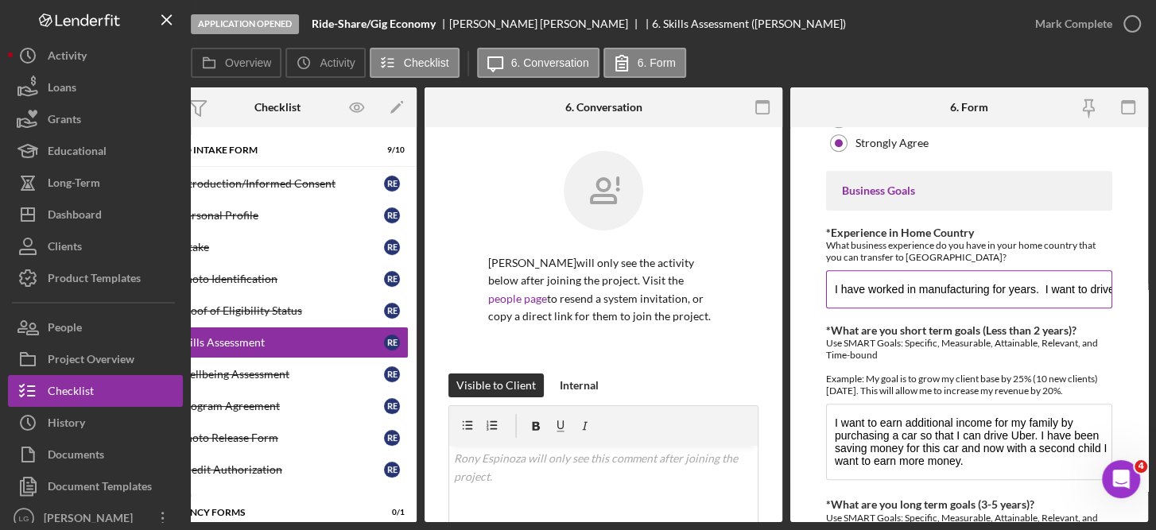
click at [1086, 270] on input "I have worked in manufacturing for years. I want to drive with Uber now." at bounding box center [969, 289] width 286 height 38
click at [1058, 270] on input "I have worked in manufacturing for years. I want to drive with Uber now." at bounding box center [969, 289] width 286 height 38
click at [997, 270] on input "I have worked in manufacturing for years. I want to drive with door Dash and Ub…" at bounding box center [969, 289] width 286 height 38
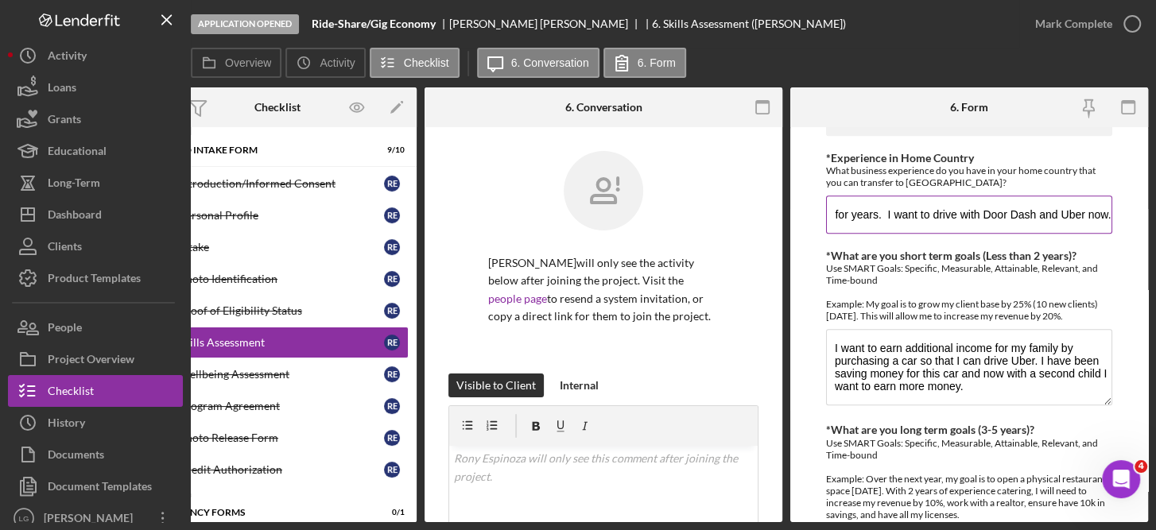
scroll to position [970, 0]
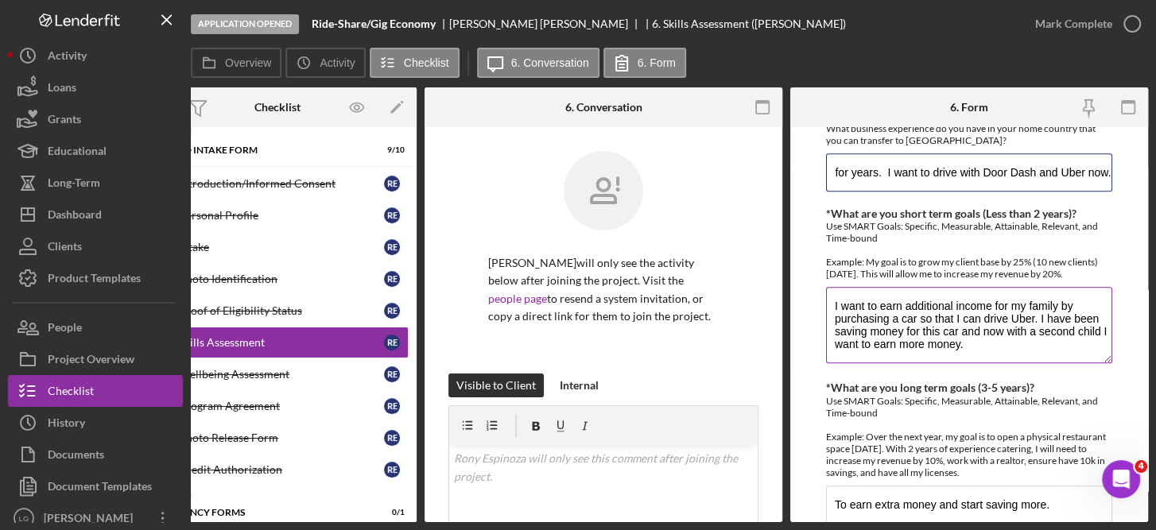
type input "I have worked in manufacturing for years. I want to drive with Door Dash and Ub…"
click at [1035, 299] on textarea "I want to earn additional income for my family by purchasing a car so that I ca…" at bounding box center [969, 325] width 286 height 76
click at [1031, 296] on textarea "I want to earn additional income for my family by purchasing a car so that I ca…" at bounding box center [969, 325] width 286 height 76
click at [863, 311] on textarea "I want to earn additional income for my family by purchasing a car so that I ca…" at bounding box center [969, 325] width 286 height 76
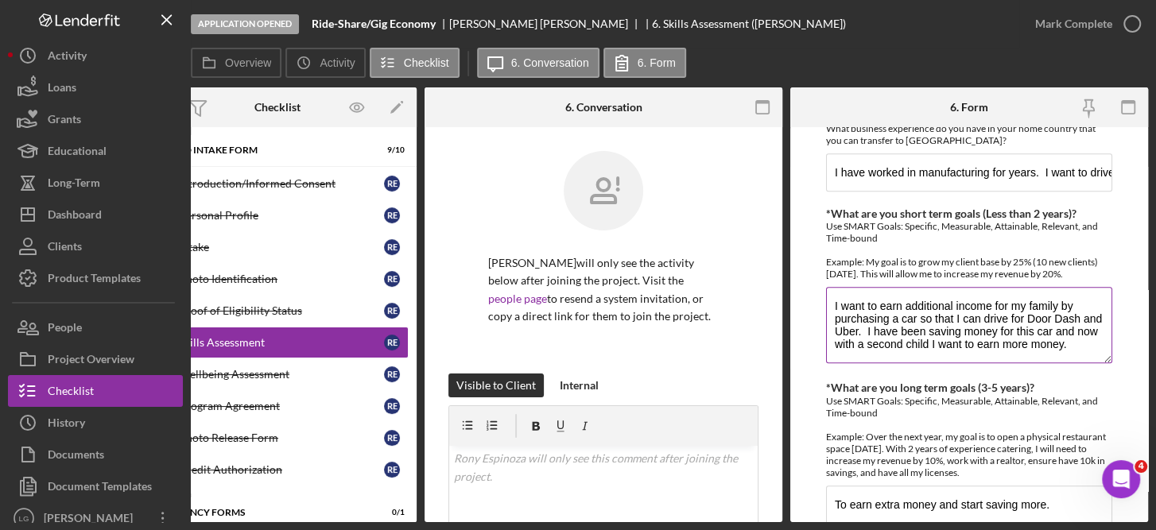
click at [1078, 324] on textarea "I want to earn additional income for my family by purchasing a car so that I ca…" at bounding box center [969, 325] width 286 height 76
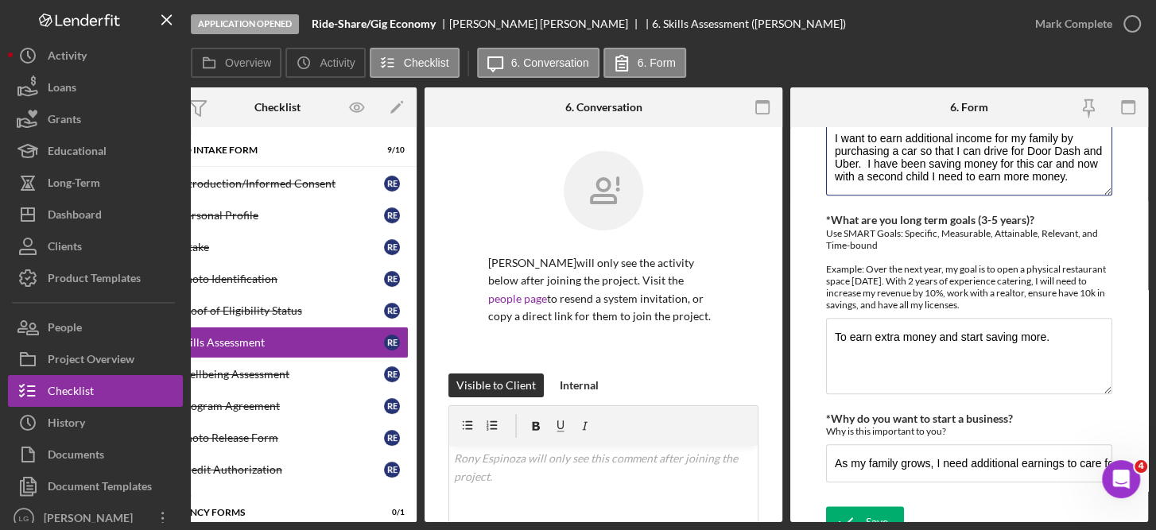
scroll to position [1141, 0]
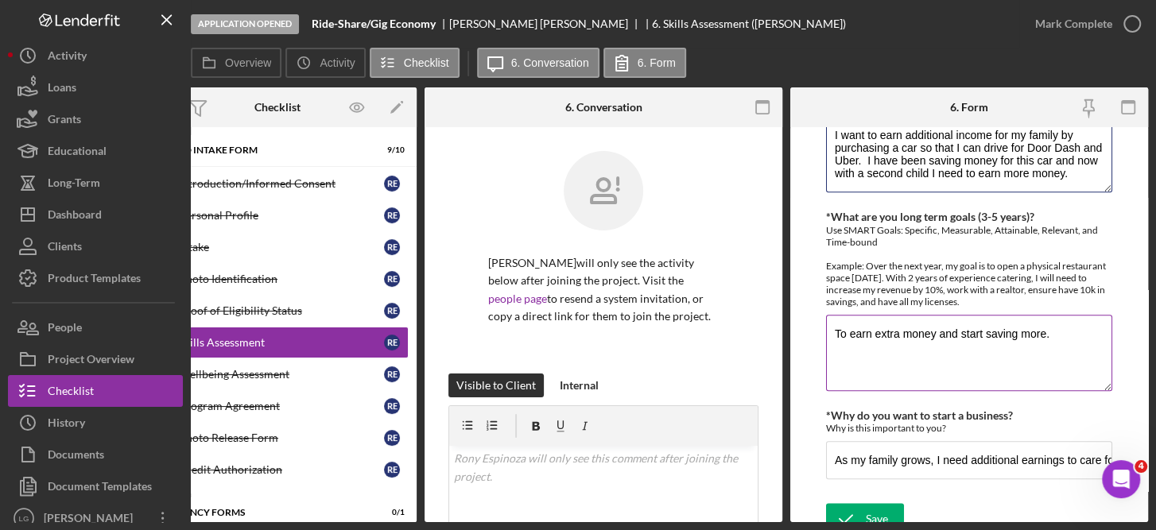
type textarea "I want to earn additional income for my family by purchasing a car so that I ca…"
click at [830, 315] on textarea "To earn extra money and start saving more." at bounding box center [969, 353] width 286 height 76
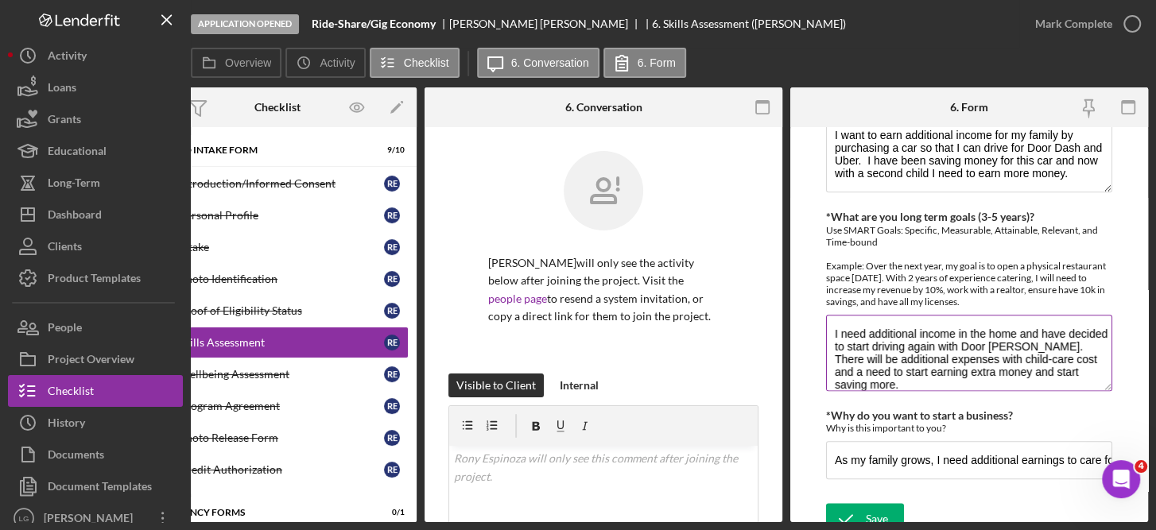
click at [1084, 352] on textarea "I need additional income in the home and have decided to start driving again wi…" at bounding box center [969, 353] width 286 height 76
click at [949, 363] on textarea "I need additional income in the home and have decided to start driving again wi…" at bounding box center [969, 353] width 286 height 76
click at [997, 325] on textarea "I need additional income in the home and have decided to start driving again wi…" at bounding box center [969, 353] width 286 height 76
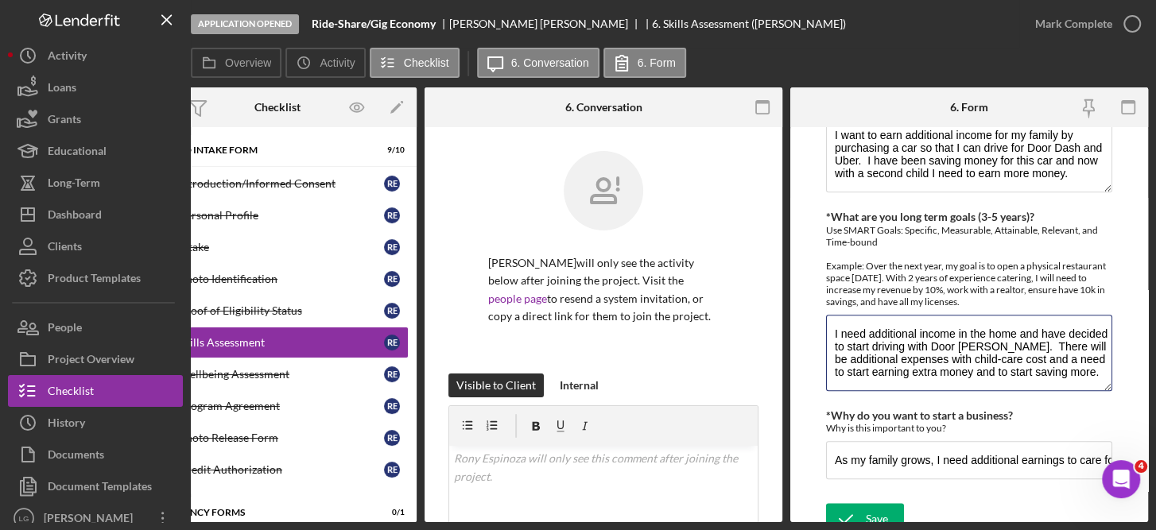
type textarea "I need additional income in the home and have decided to start driving with Doo…"
click at [1001, 503] on div "Save Save" at bounding box center [969, 520] width 286 height 34
click at [939, 441] on input "As my family grows, I need additional earnings to care for them properly." at bounding box center [969, 460] width 286 height 38
click at [876, 503] on div "Save" at bounding box center [876, 519] width 22 height 32
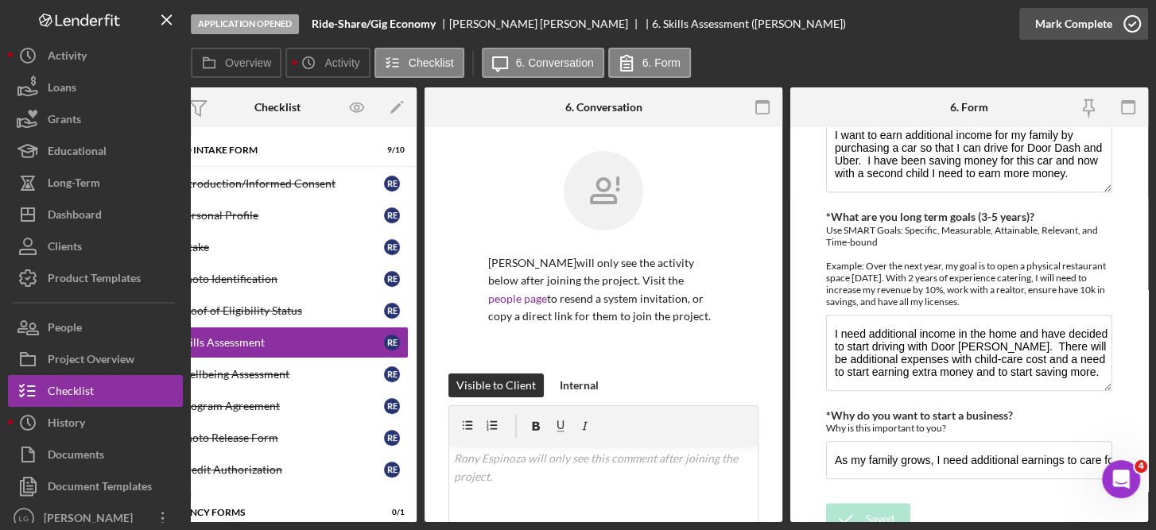
click at [1132, 21] on icon "button" at bounding box center [1132, 24] width 40 height 40
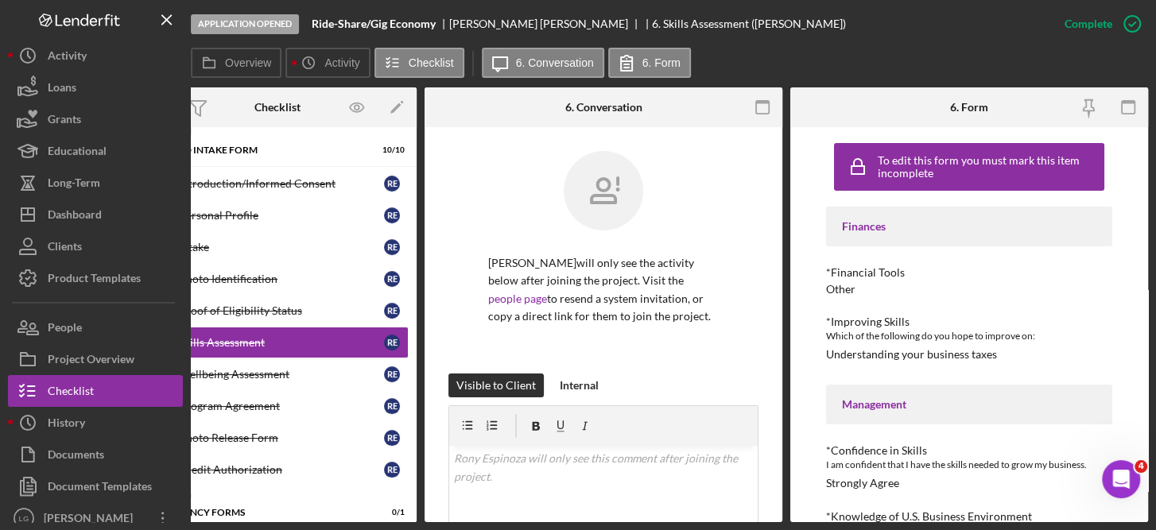
click at [0, 0] on icon "button" at bounding box center [0, 0] width 0 height 0
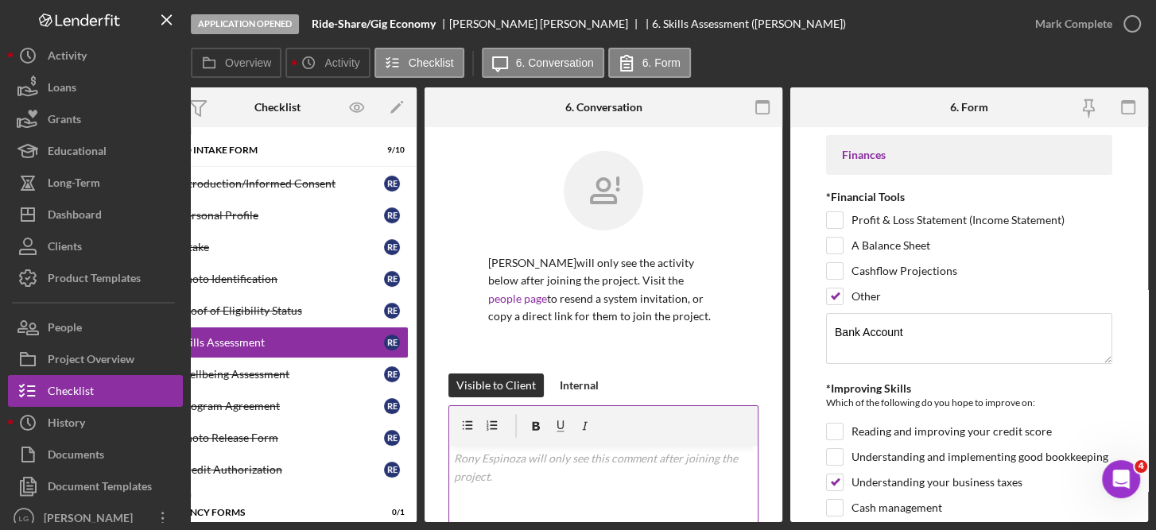
scroll to position [0, 0]
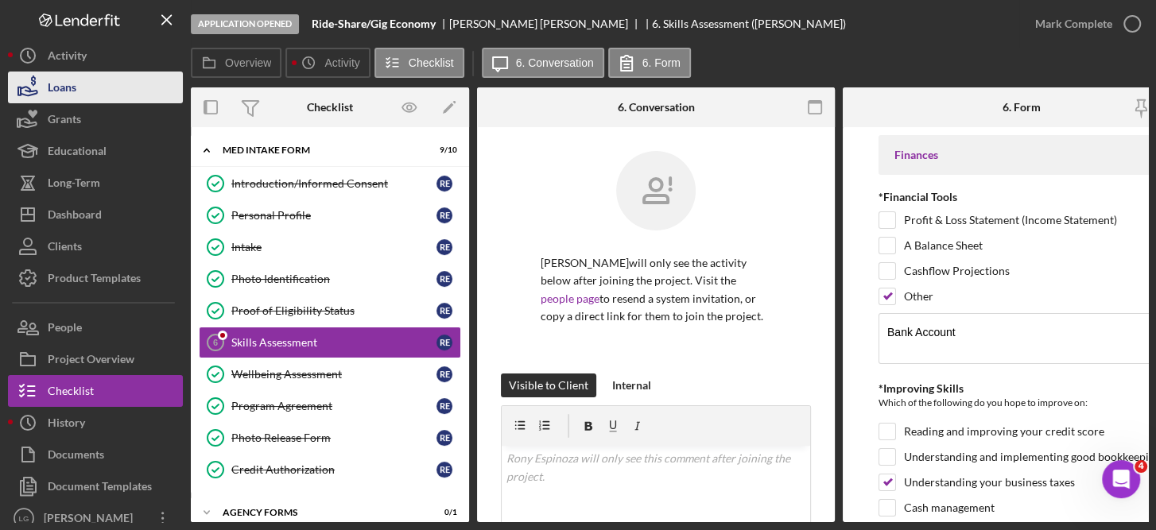
click at [71, 90] on div "Loans" at bounding box center [62, 90] width 29 height 36
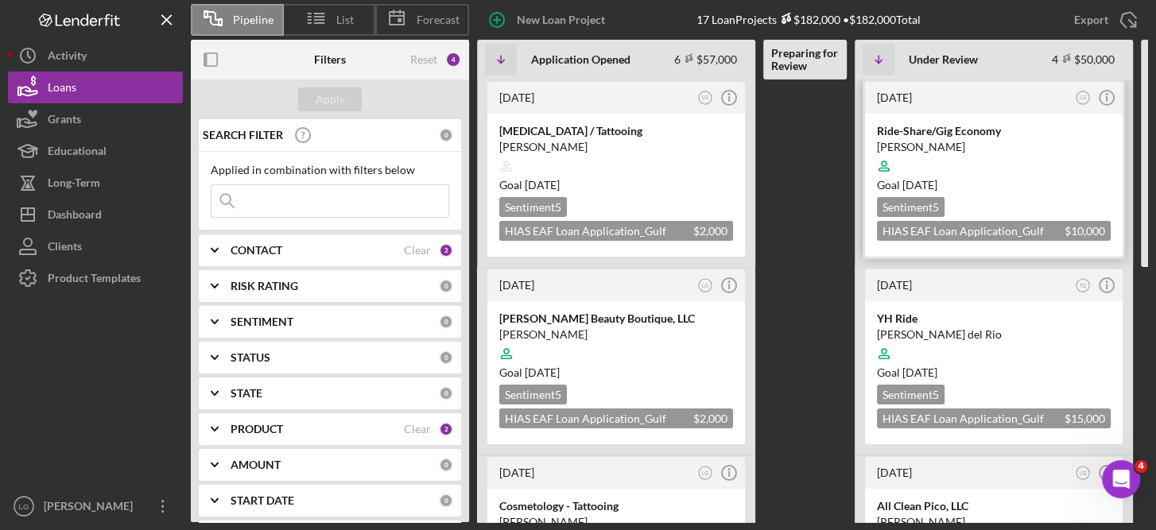
click at [1035, 153] on div at bounding box center [994, 166] width 234 height 30
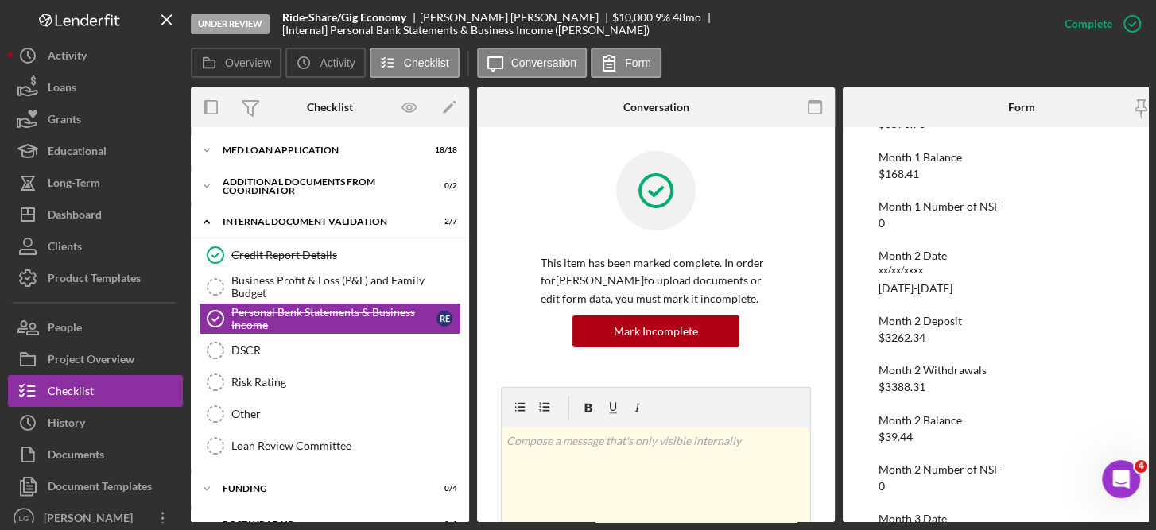
scroll to position [290, 0]
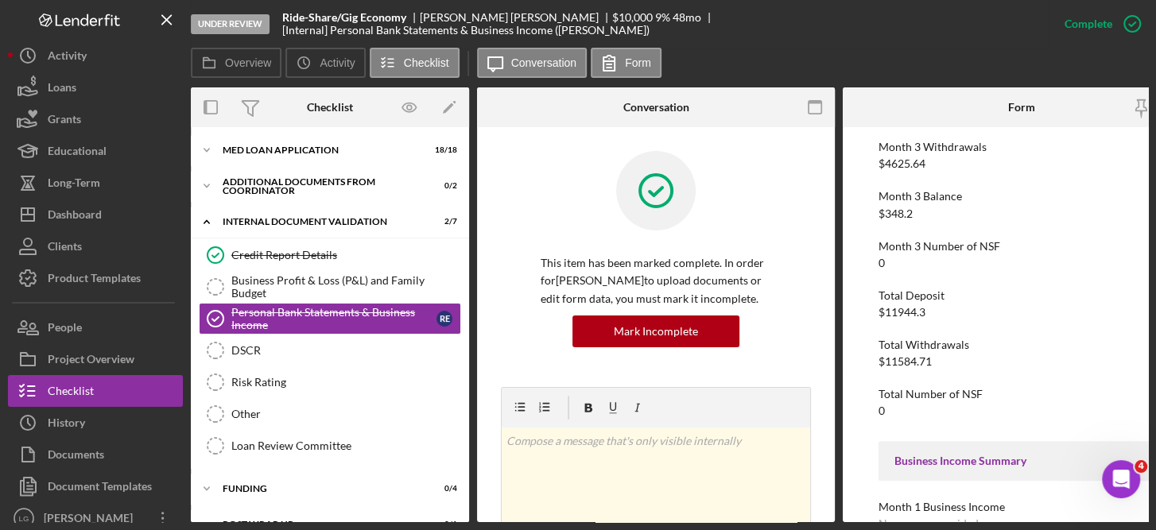
scroll to position [767, 0]
click at [313, 249] on div "Credit Report Details" at bounding box center [345, 255] width 229 height 13
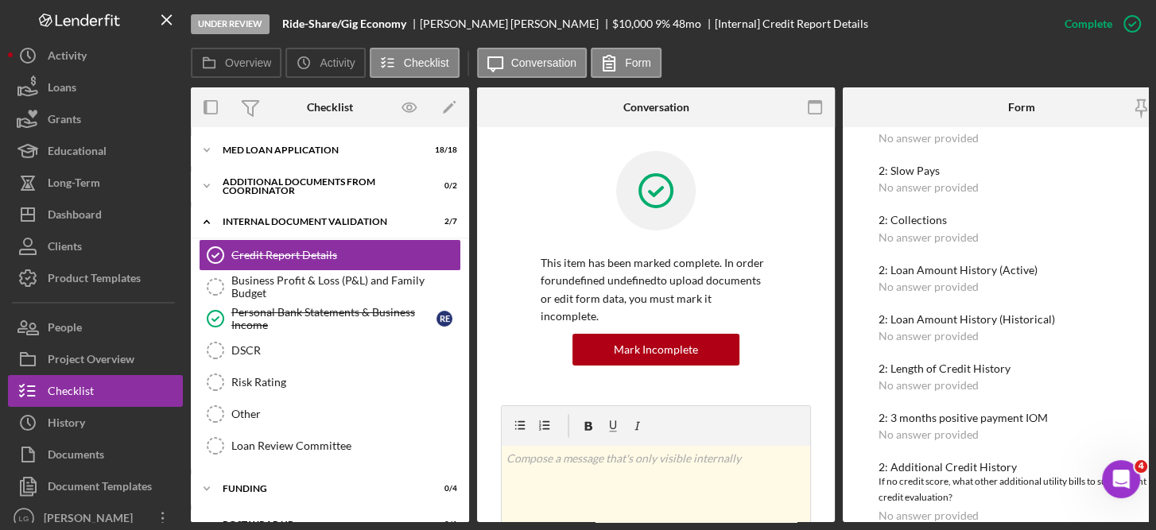
scroll to position [946, 0]
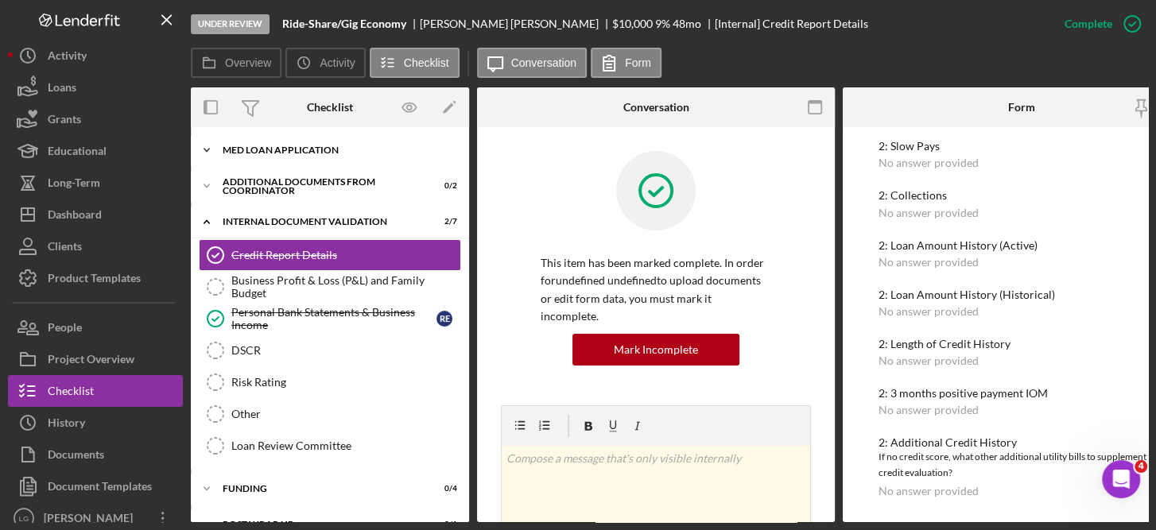
click at [289, 143] on div "Icon/Expander MED Loan Application 18 / 18" at bounding box center [330, 150] width 278 height 32
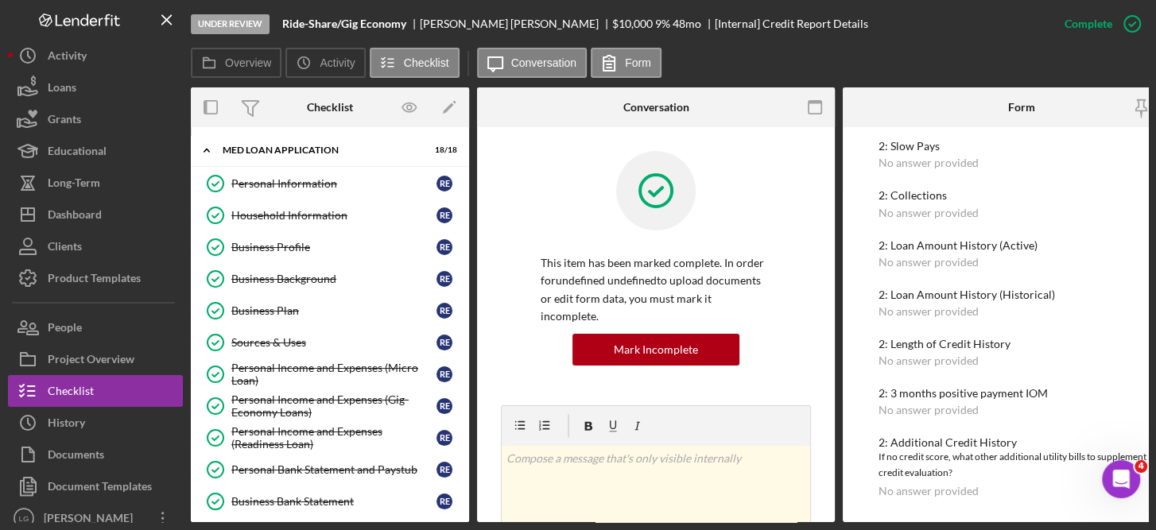
drag, startPoint x: 468, startPoint y: 247, endPoint x: 468, endPoint y: 276, distance: 28.6
click at [468, 276] on div "Icon/Expander MED Loan Application 18 / 18 Personal Information Personal Inform…" at bounding box center [330, 324] width 278 height 395
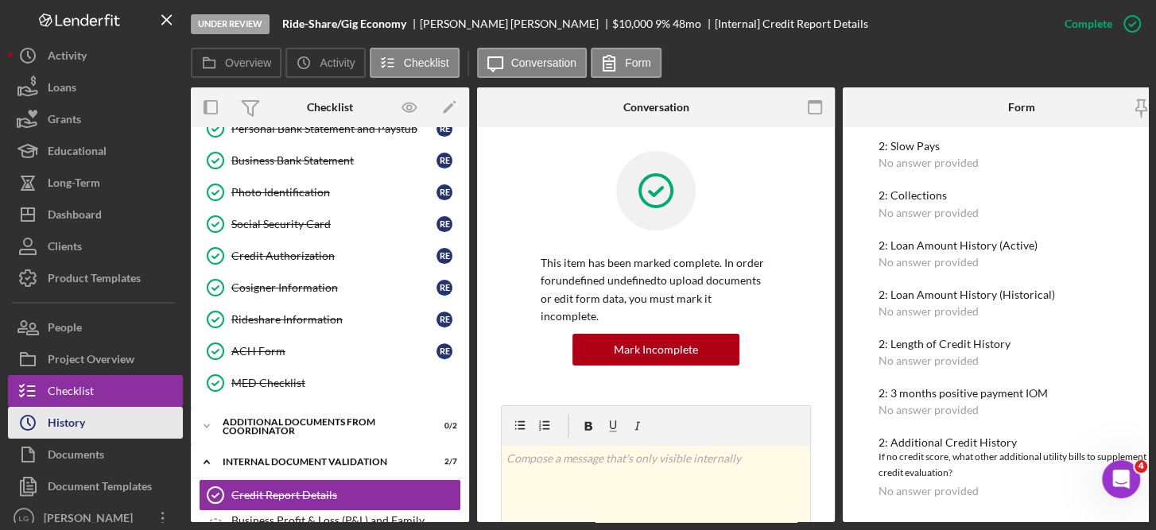
click at [78, 426] on div "History" at bounding box center [66, 425] width 37 height 36
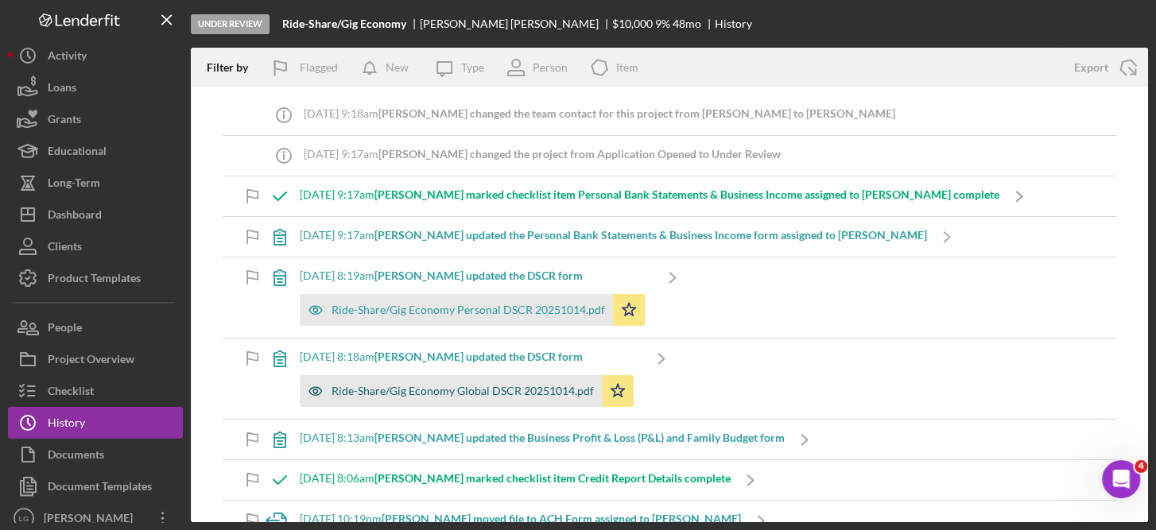
click at [556, 393] on div "Ride-Share/Gig Economy Global DSCR 20251014.pdf" at bounding box center [462, 391] width 262 height 13
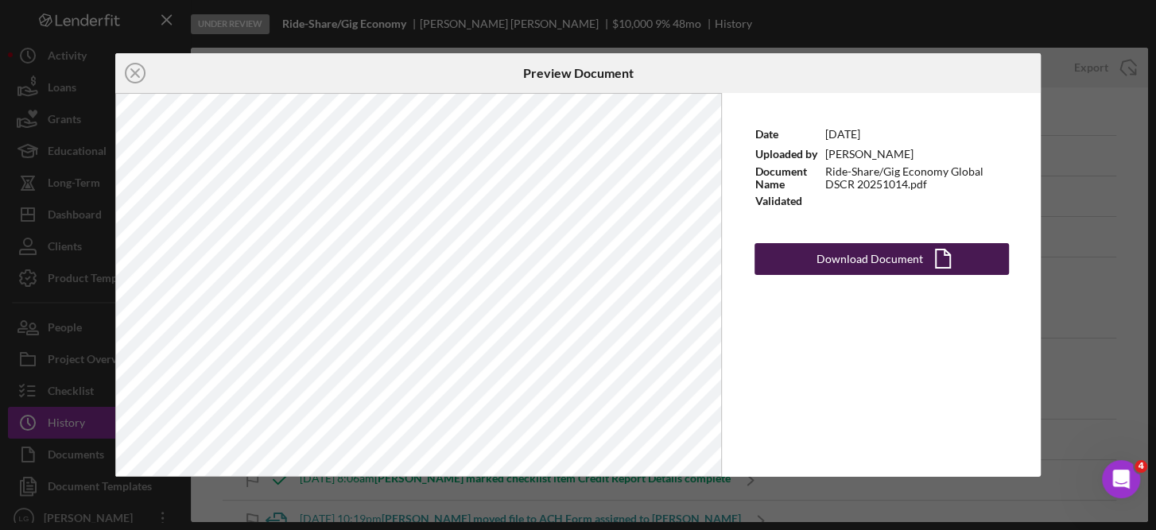
click at [892, 256] on div "Download Document" at bounding box center [869, 259] width 106 height 32
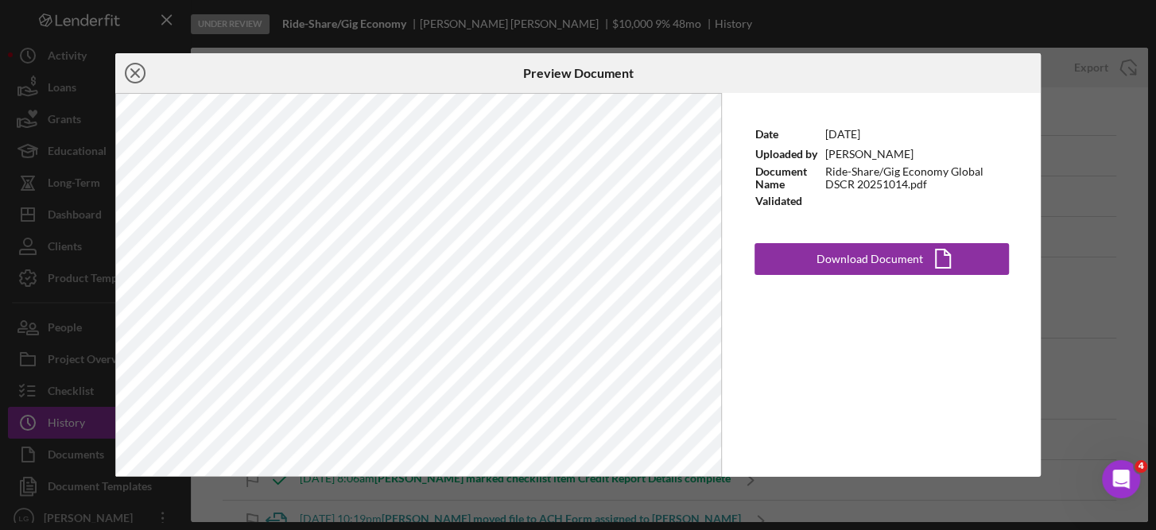
click at [130, 72] on icon "Icon/Close" at bounding box center [135, 73] width 40 height 40
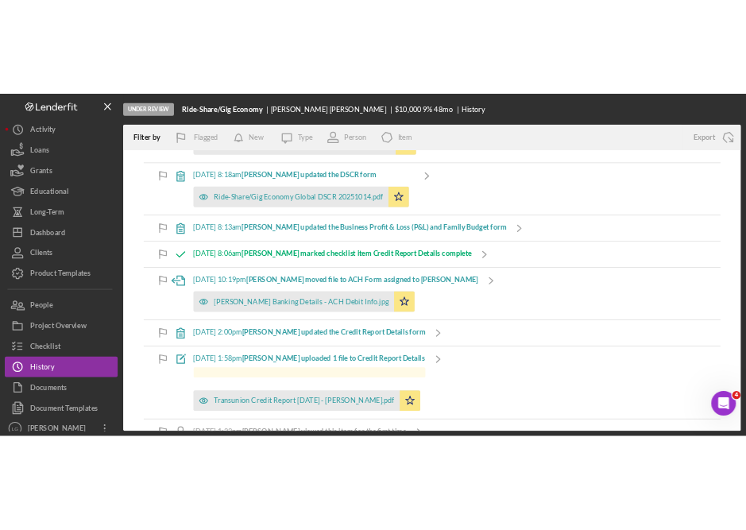
scroll to position [234, 0]
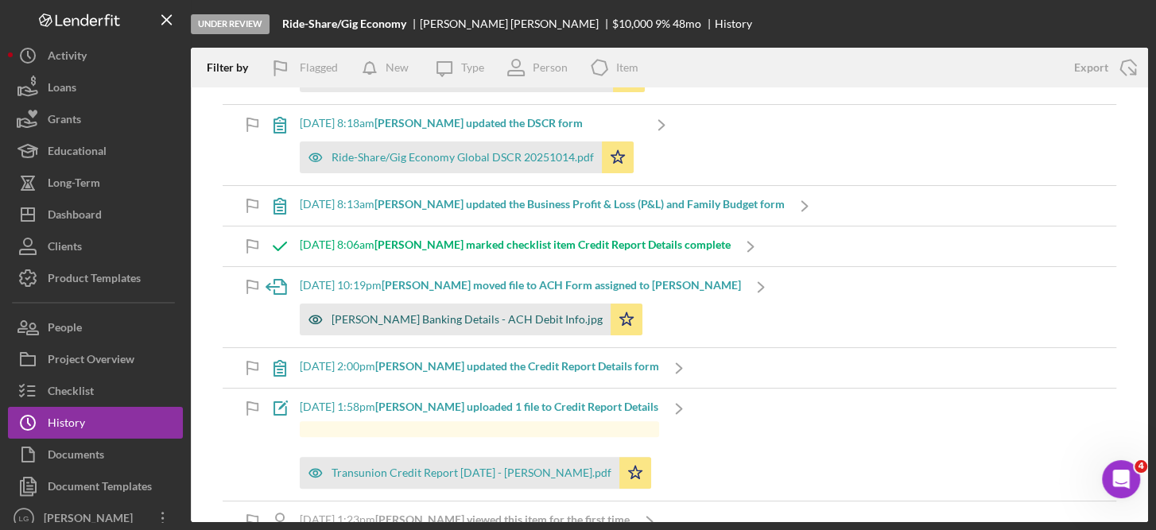
click at [509, 309] on div "Rony Espinsoza Banking Details - ACH Debit Info.jpg" at bounding box center [455, 320] width 311 height 32
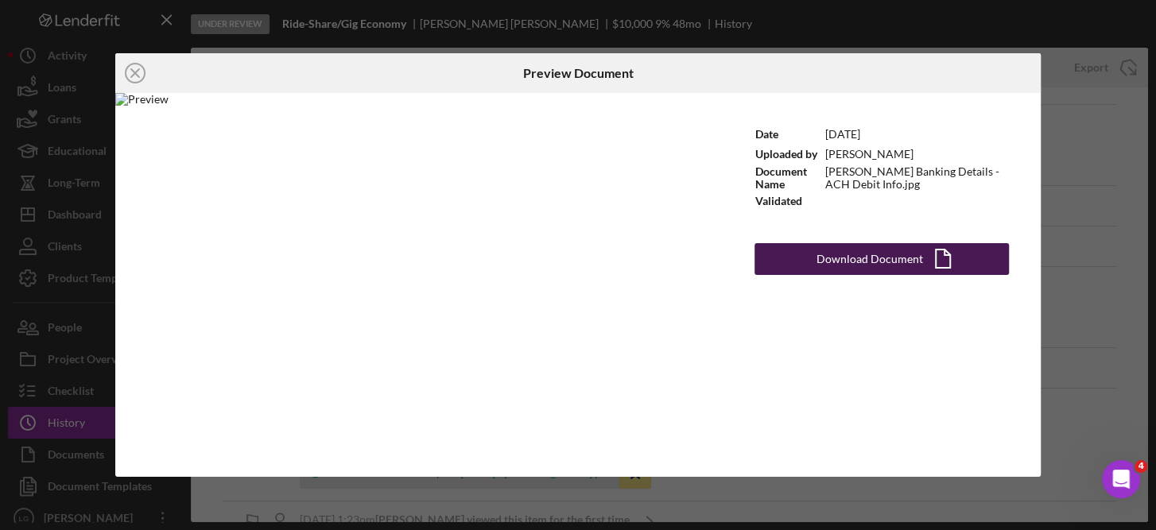
click at [871, 259] on div "Download Document" at bounding box center [869, 259] width 106 height 32
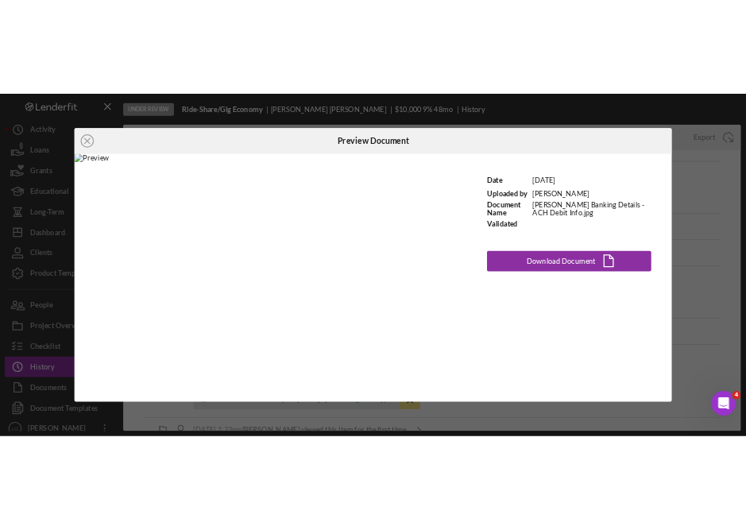
scroll to position [273, 0]
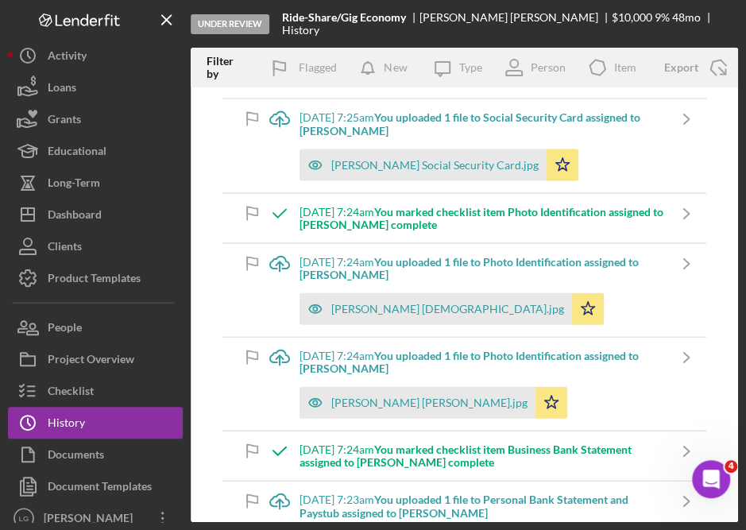
scroll to position [3552, 0]
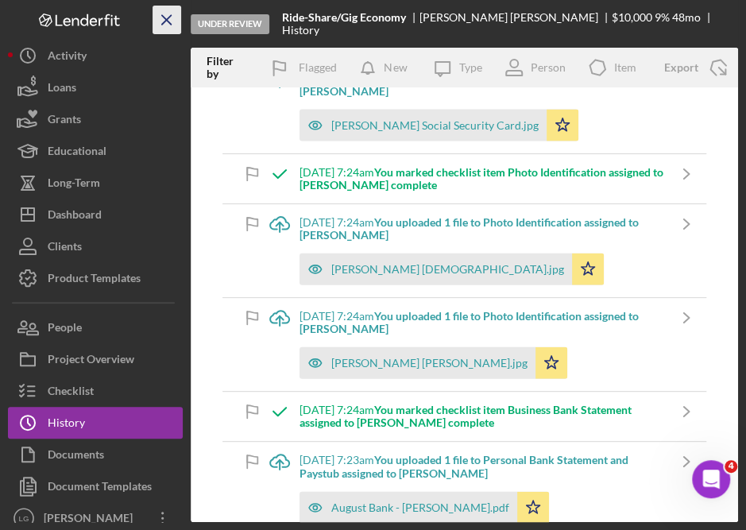
click at [163, 21] on icon "Icon/Menu Close" at bounding box center [167, 20] width 36 height 36
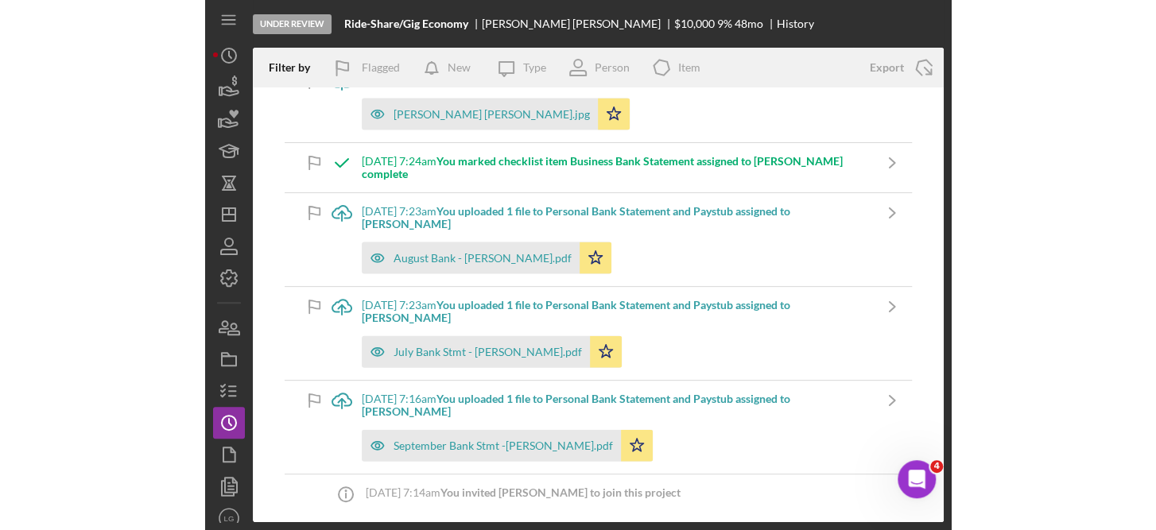
scroll to position [3179, 0]
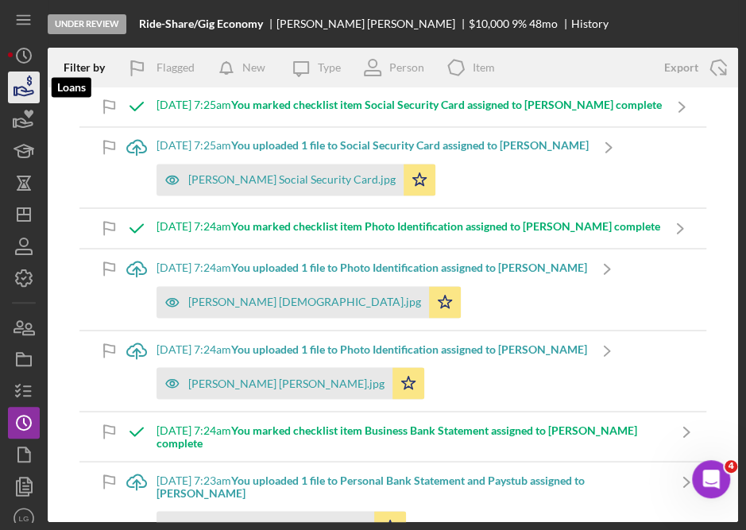
click at [25, 92] on icon "button" at bounding box center [25, 91] width 17 height 9
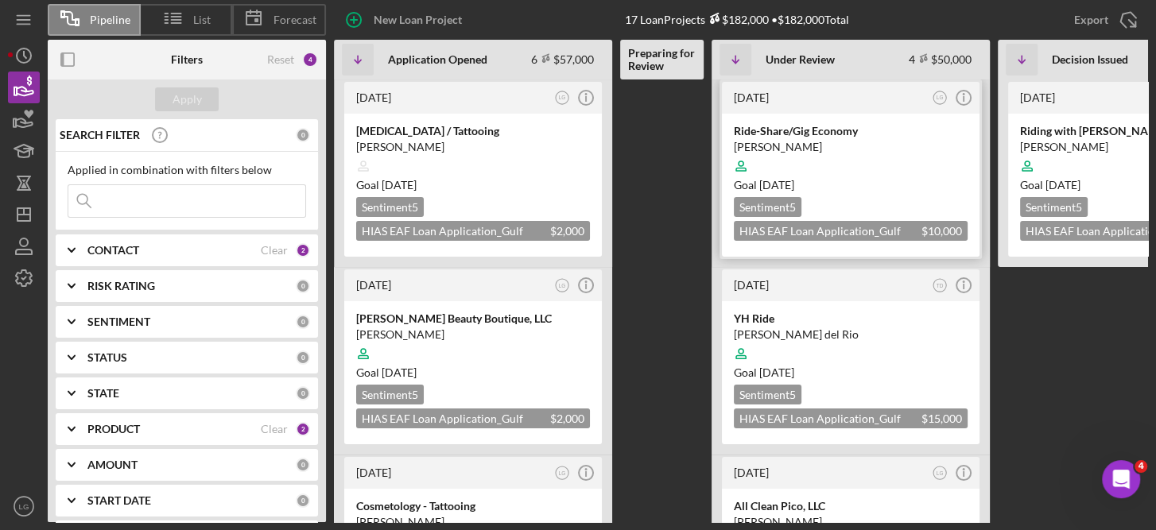
click at [878, 181] on div "Goal [DATE]" at bounding box center [851, 185] width 234 height 16
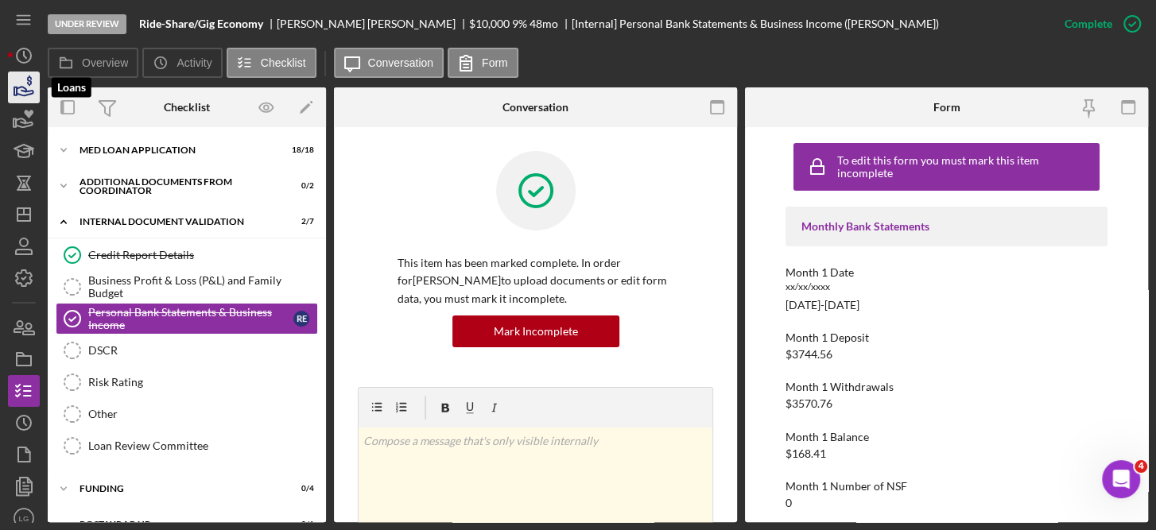
click at [20, 85] on icon "button" at bounding box center [24, 88] width 40 height 40
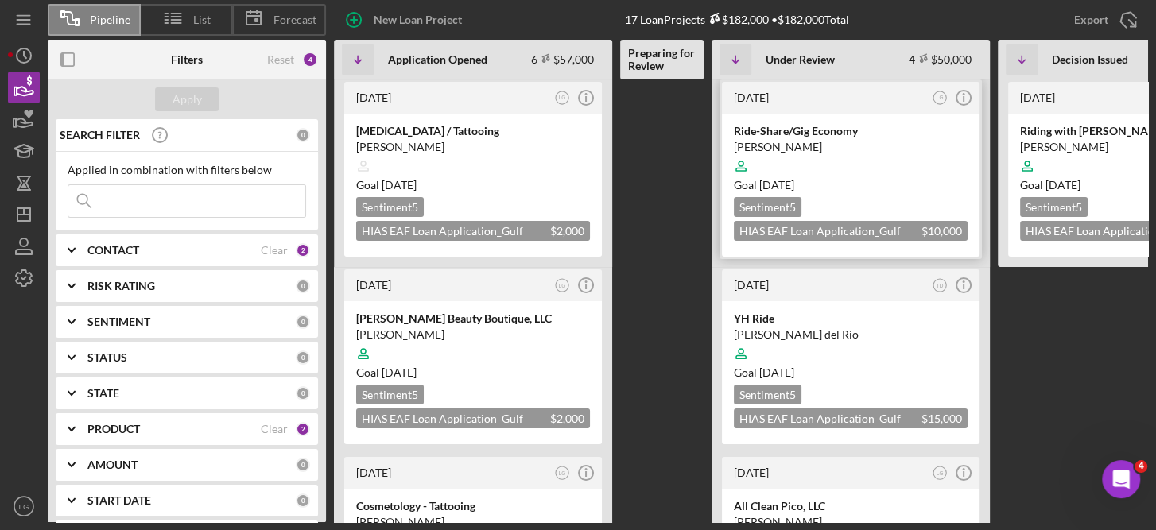
click at [873, 164] on div at bounding box center [851, 166] width 234 height 30
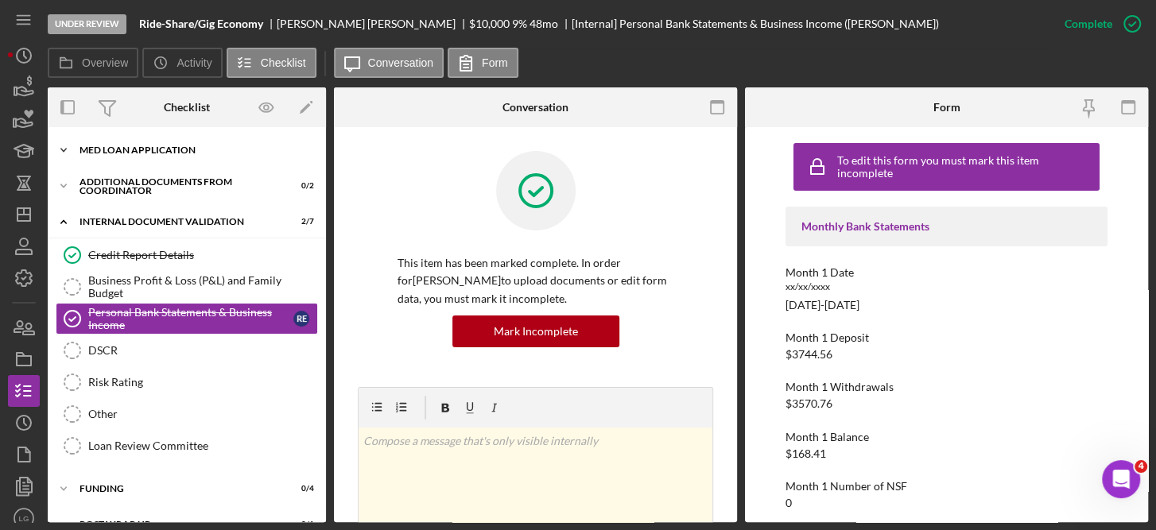
click at [154, 150] on div "MED Loan Application" at bounding box center [192, 150] width 226 height 10
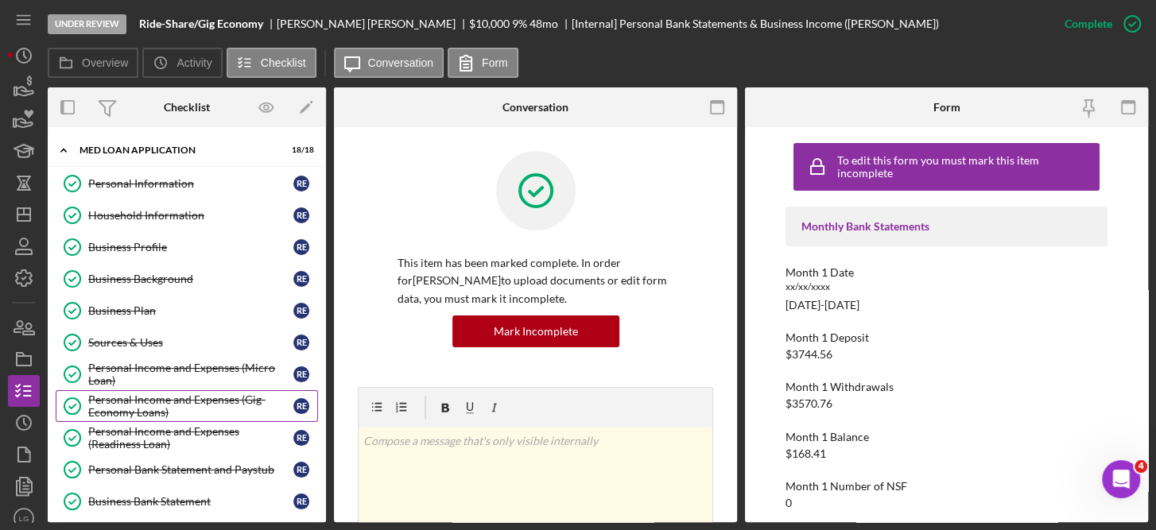
click at [242, 393] on div "Personal Income and Expenses (Gig-Economy Loans)" at bounding box center [190, 405] width 205 height 25
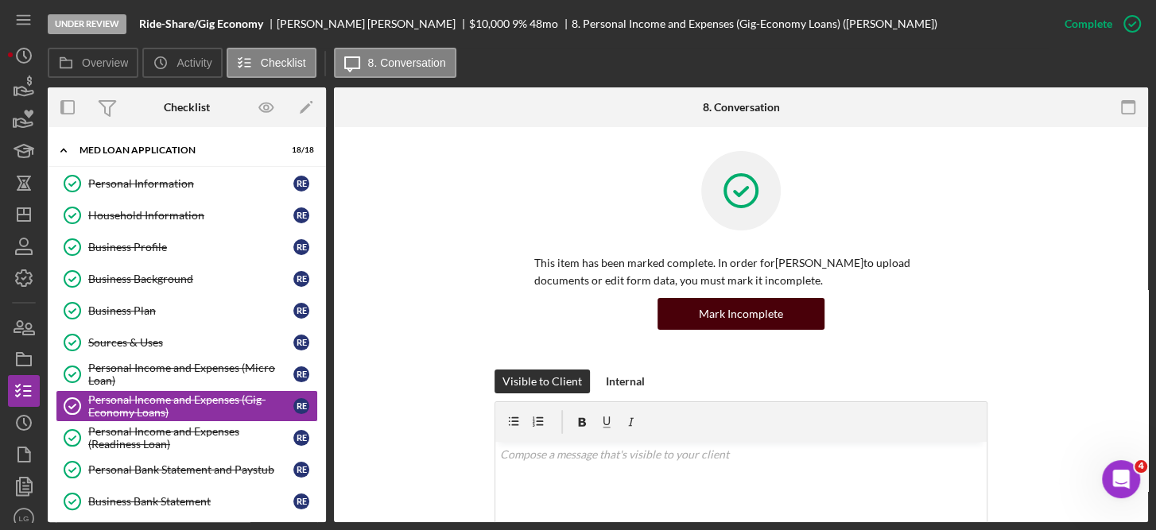
click at [760, 306] on div "Mark Incomplete" at bounding box center [741, 314] width 84 height 32
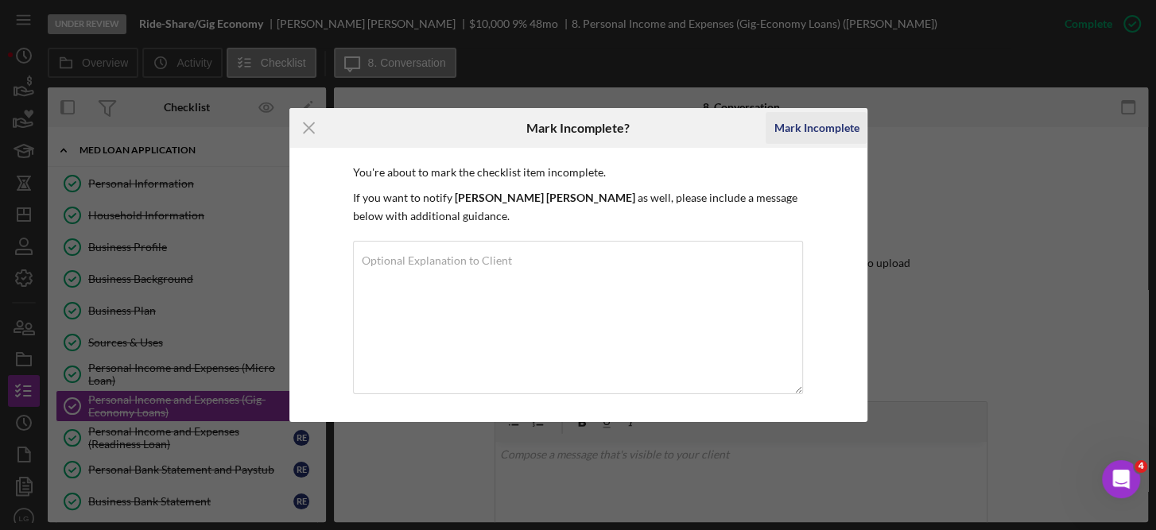
click at [797, 124] on div "Mark Incomplete" at bounding box center [815, 128] width 85 height 32
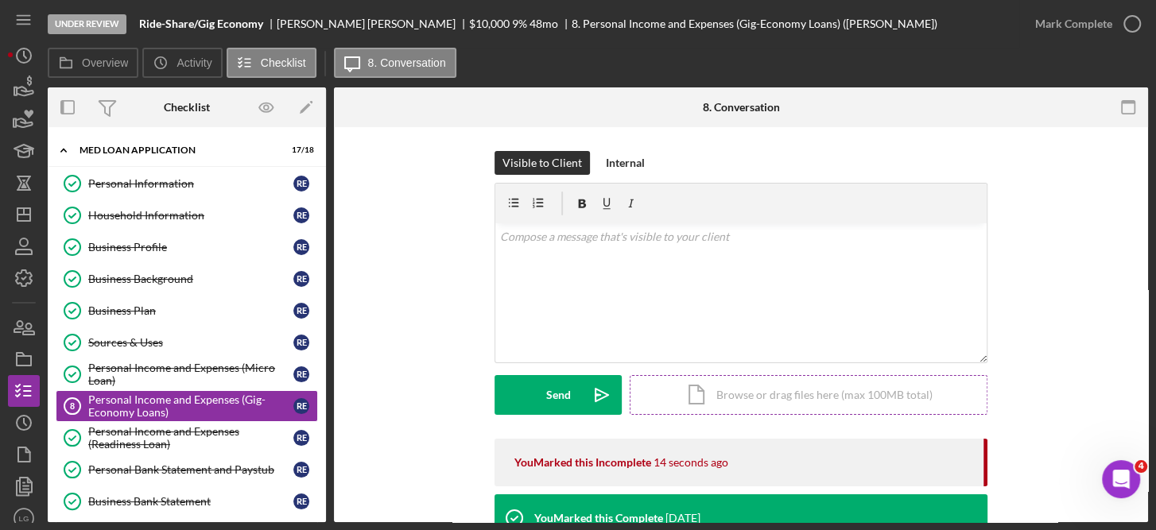
click at [789, 395] on div "Icon/Document Browse or drag files here (max 100MB total) Tap to choose files o…" at bounding box center [808, 395] width 358 height 40
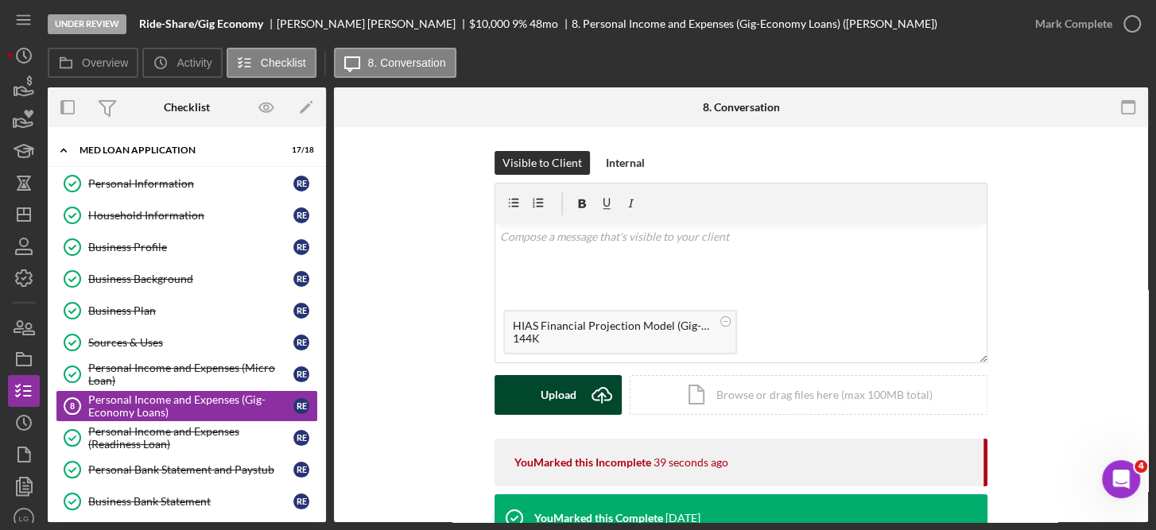
click at [562, 392] on div "Upload" at bounding box center [558, 395] width 36 height 40
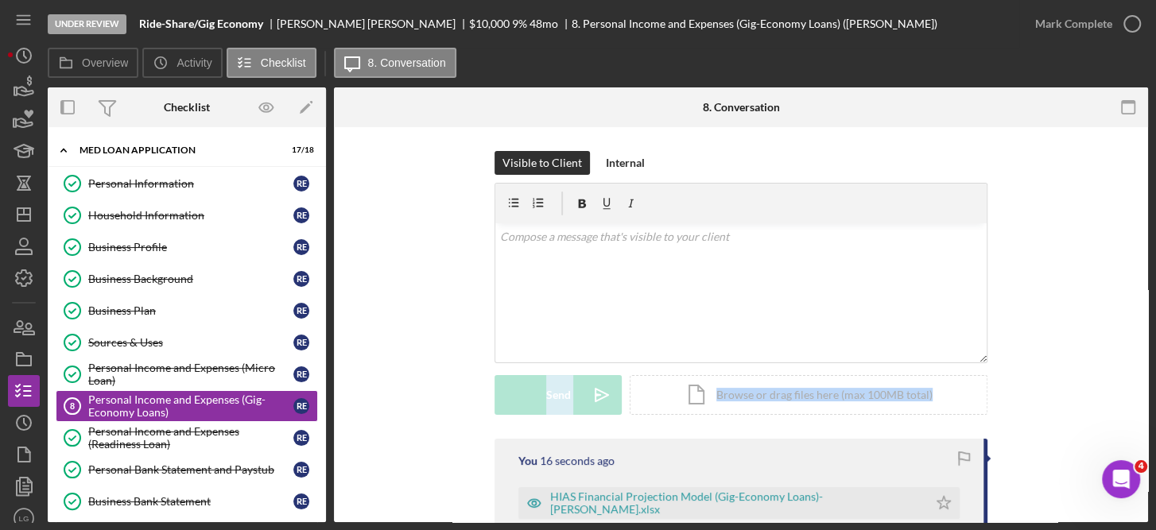
drag, startPoint x: 1140, startPoint y: 262, endPoint x: 1157, endPoint y: 401, distance: 139.4
click at [1155, 401] on html "Under Review Ride-Share/Gig Economy Rony Espinoza Fuentes $10,000 $10,000 9 % 4…" at bounding box center [578, 265] width 1156 height 530
drag, startPoint x: 1154, startPoint y: 401, endPoint x: 1140, endPoint y: 426, distance: 28.8
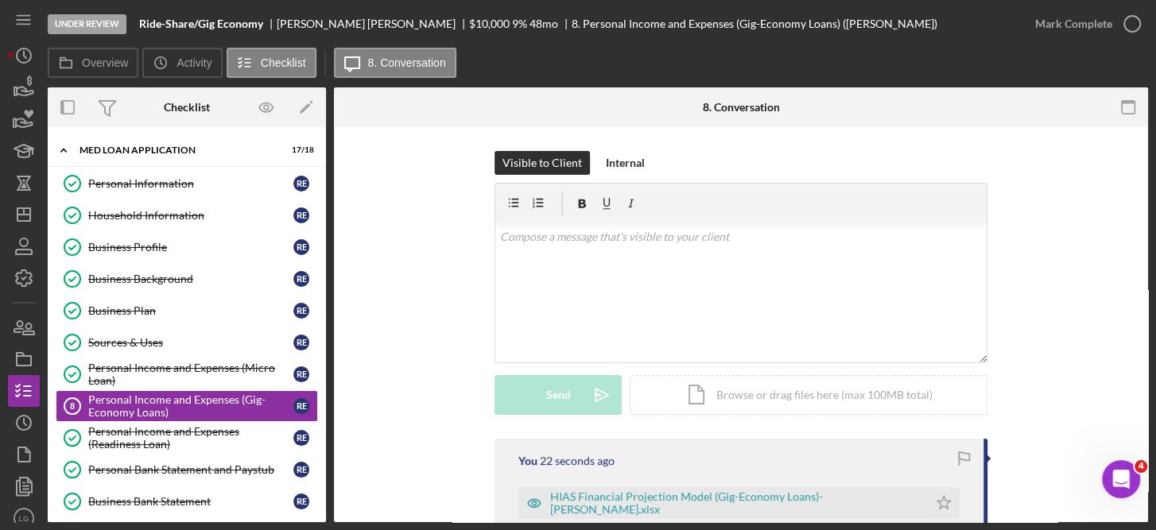
drag, startPoint x: 1147, startPoint y: 258, endPoint x: 1150, endPoint y: 357, distance: 98.6
click at [1150, 357] on div "Under Review Ride-Share/Gig Economy Rony Espinoza Fuentes $10,000 $10,000 9 % 4…" at bounding box center [578, 265] width 1156 height 530
click at [944, 495] on icon "Icon/Star" at bounding box center [943, 503] width 32 height 32
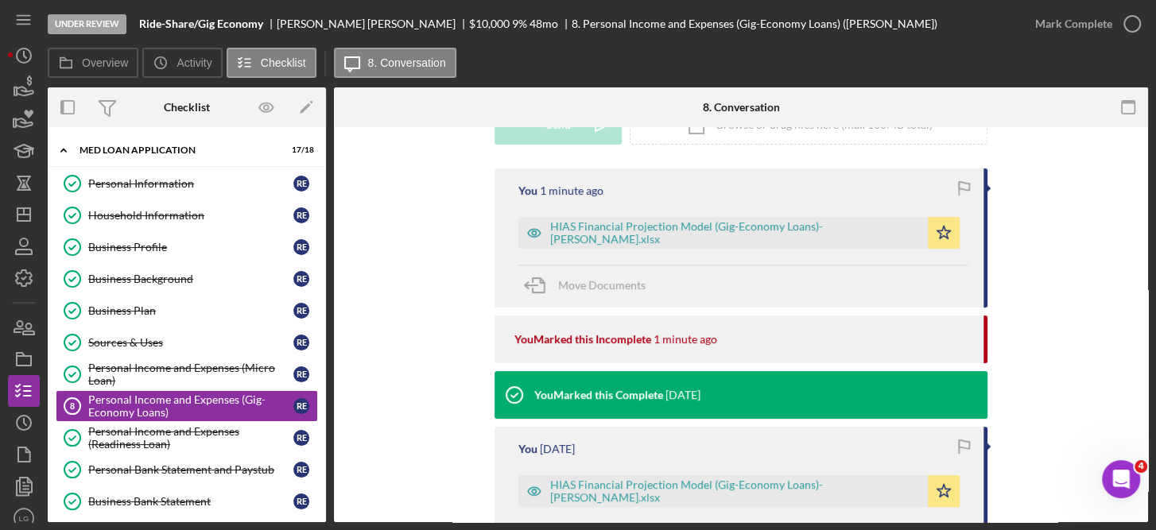
scroll to position [272, 0]
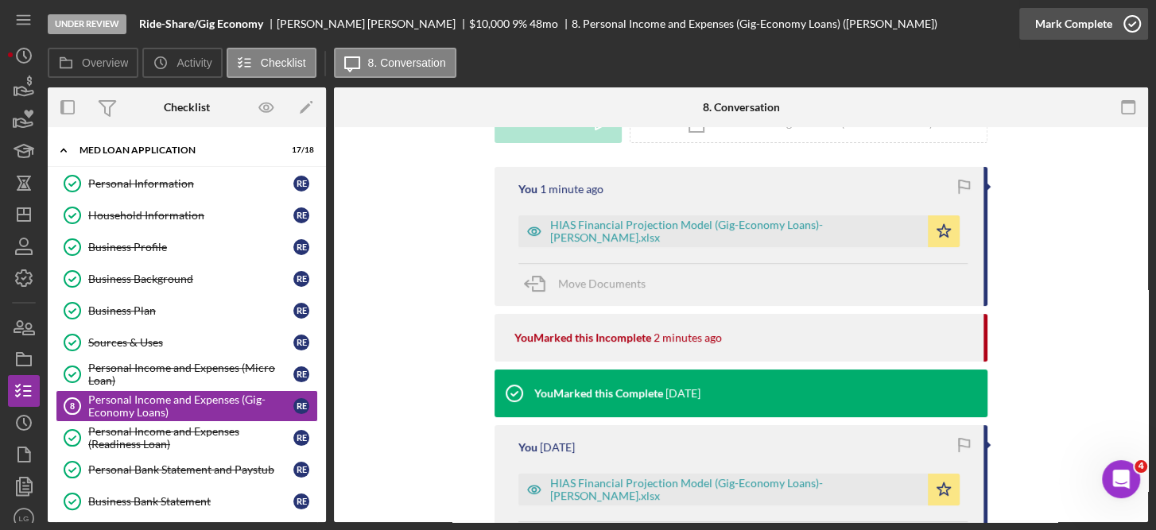
click at [1127, 21] on icon "button" at bounding box center [1132, 24] width 40 height 40
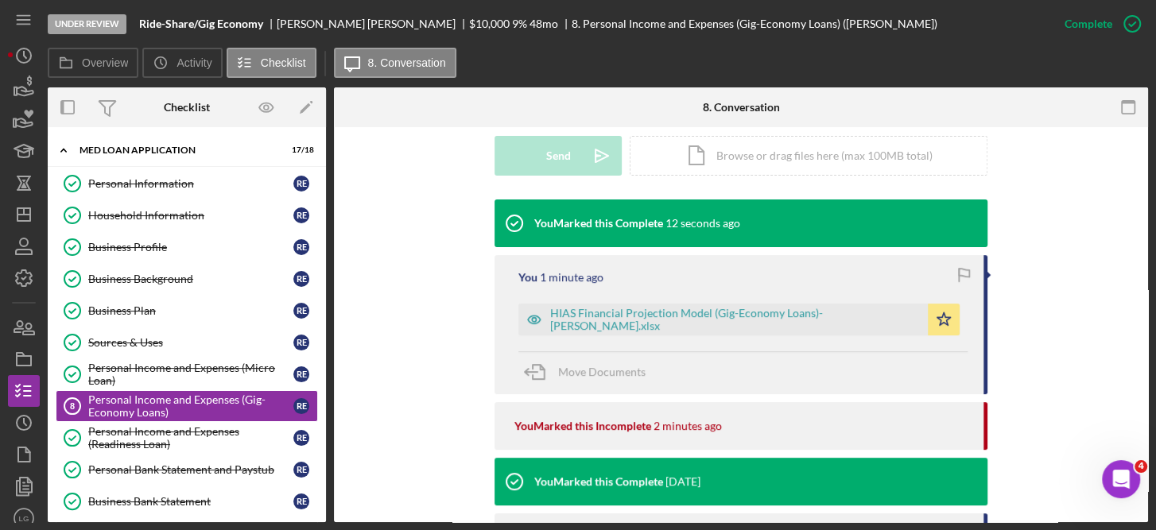
scroll to position [490, 0]
